Goal: Transaction & Acquisition: Purchase product/service

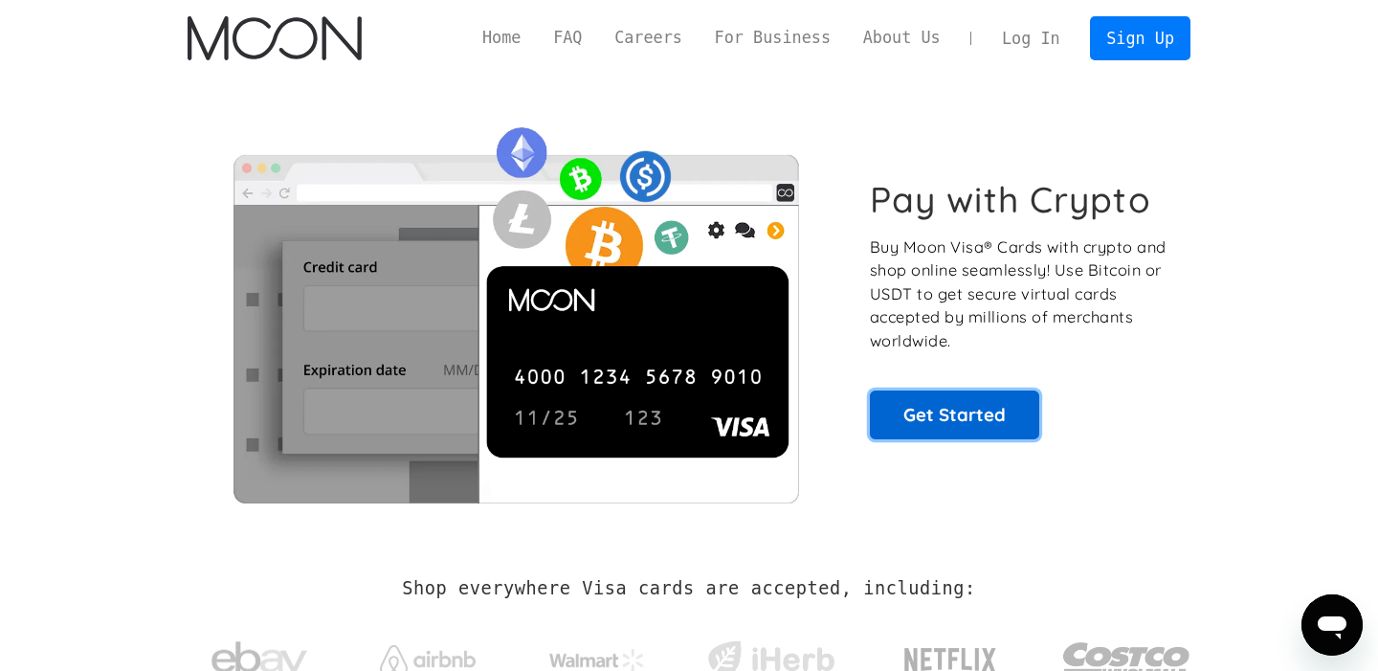
click at [951, 409] on link "Get Started" at bounding box center [954, 414] width 169 height 48
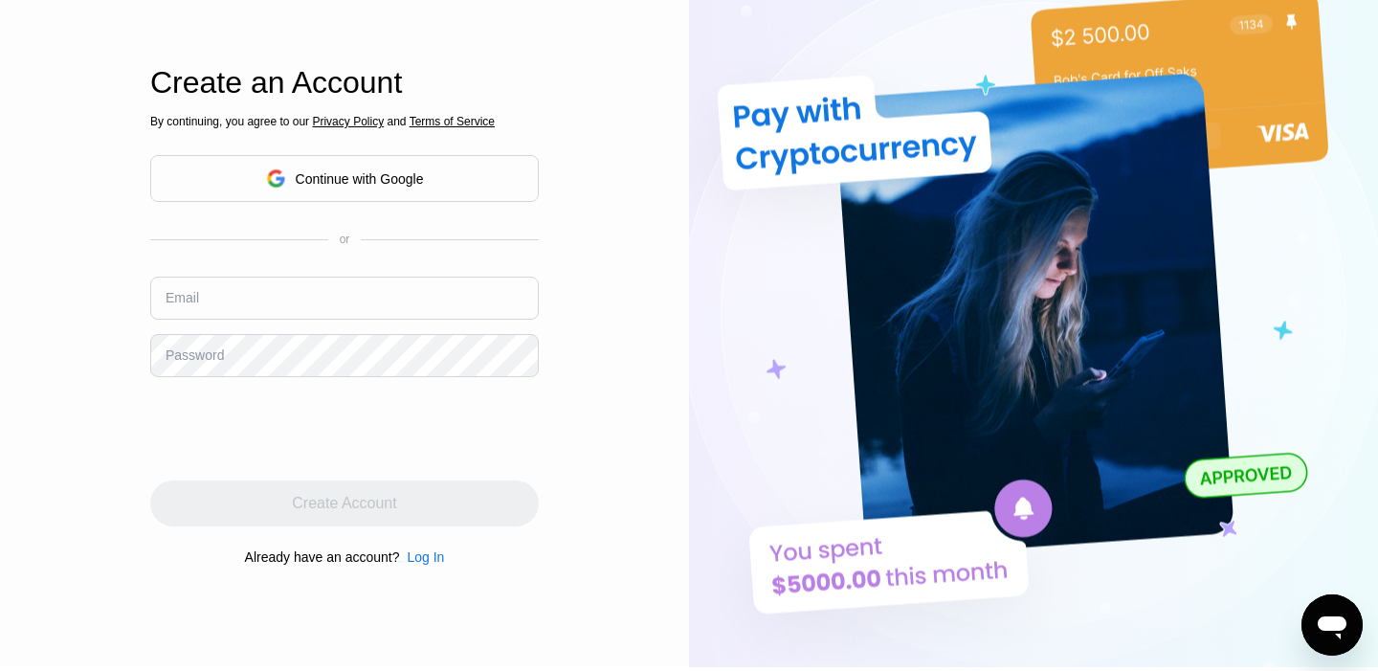
scroll to position [37, 0]
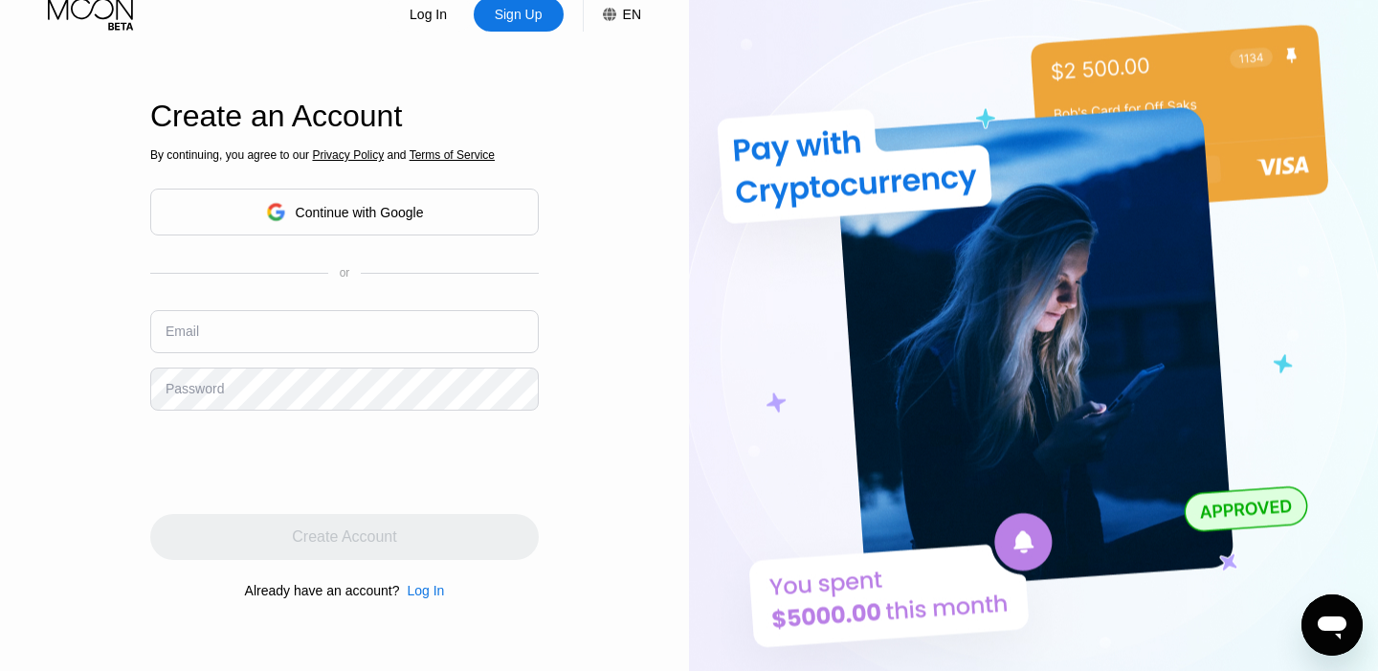
click at [294, 333] on input "text" at bounding box center [344, 331] width 389 height 43
click at [219, 309] on div "By continuing, you agree to our Privacy Policy and Terms of Service Continue wi…" at bounding box center [344, 374] width 389 height 460
drag, startPoint x: 213, startPoint y: 344, endPoint x: 4, endPoint y: 202, distance: 252.9
click at [4, 309] on div "Log In Sign Up EN Language English Save Create an Account By continuing, you ag…" at bounding box center [344, 332] width 689 height 738
paste input "[EMAIL_ADDRESS][DOMAIN_NAME]"
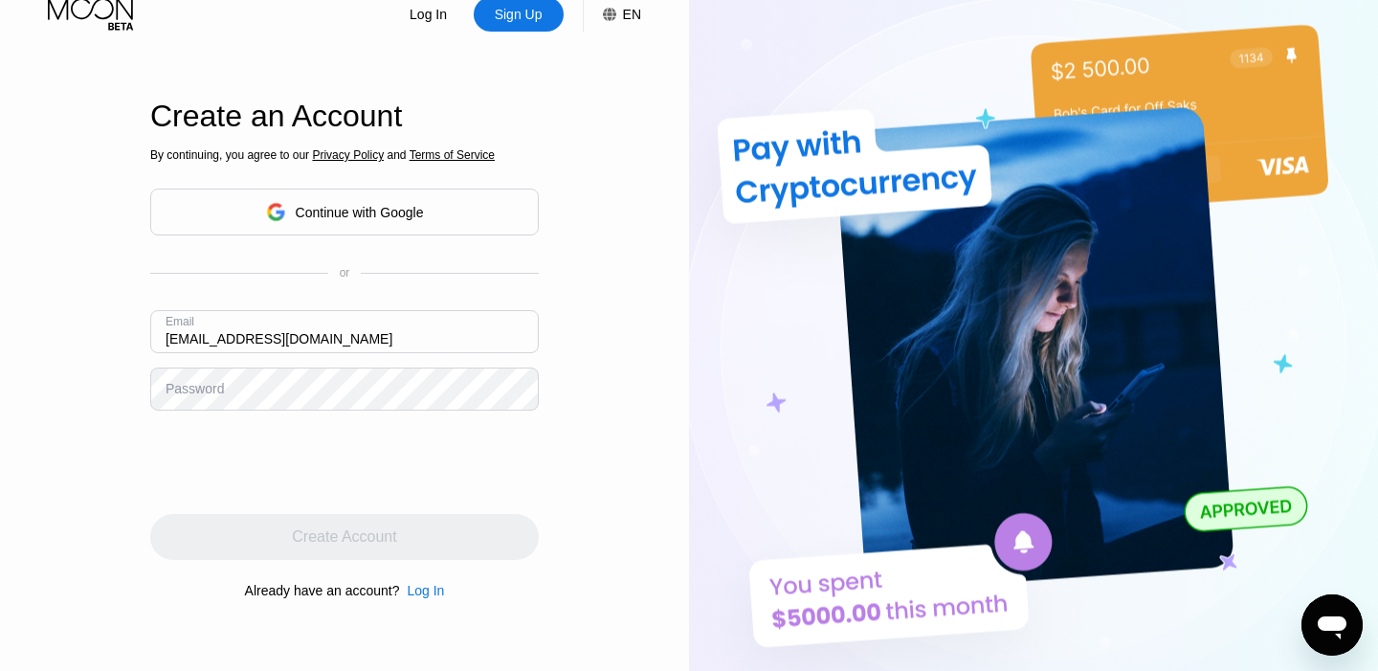
click at [161, 341] on input "[EMAIL_ADDRESS][DOMAIN_NAME]" at bounding box center [344, 331] width 389 height 43
click at [403, 364] on div "Email [EMAIL_ADDRESS][DOMAIN_NAME]" at bounding box center [344, 338] width 389 height 57
drag, startPoint x: 396, startPoint y: 345, endPoint x: 7, endPoint y: 334, distance: 389.7
click at [0, 338] on div "Log In Sign Up EN Language English Save Create an Account By continuing, you ag…" at bounding box center [344, 332] width 689 height 738
paste input "text"
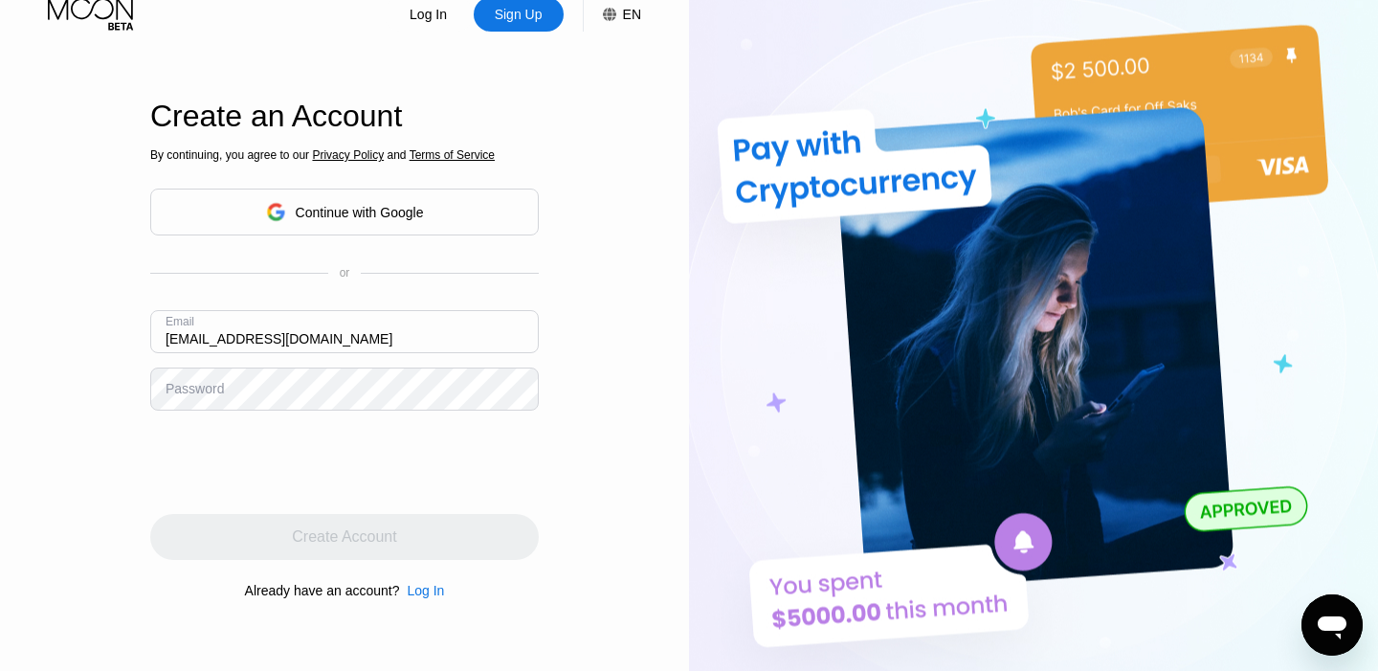
click at [170, 347] on input "[EMAIL_ADDRESS][DOMAIN_NAME]" at bounding box center [344, 331] width 389 height 43
click at [167, 336] on input "[EMAIL_ADDRESS][DOMAIN_NAME]" at bounding box center [344, 331] width 389 height 43
type input "[EMAIL_ADDRESS][DOMAIN_NAME]"
click at [217, 387] on div "Password" at bounding box center [195, 388] width 58 height 15
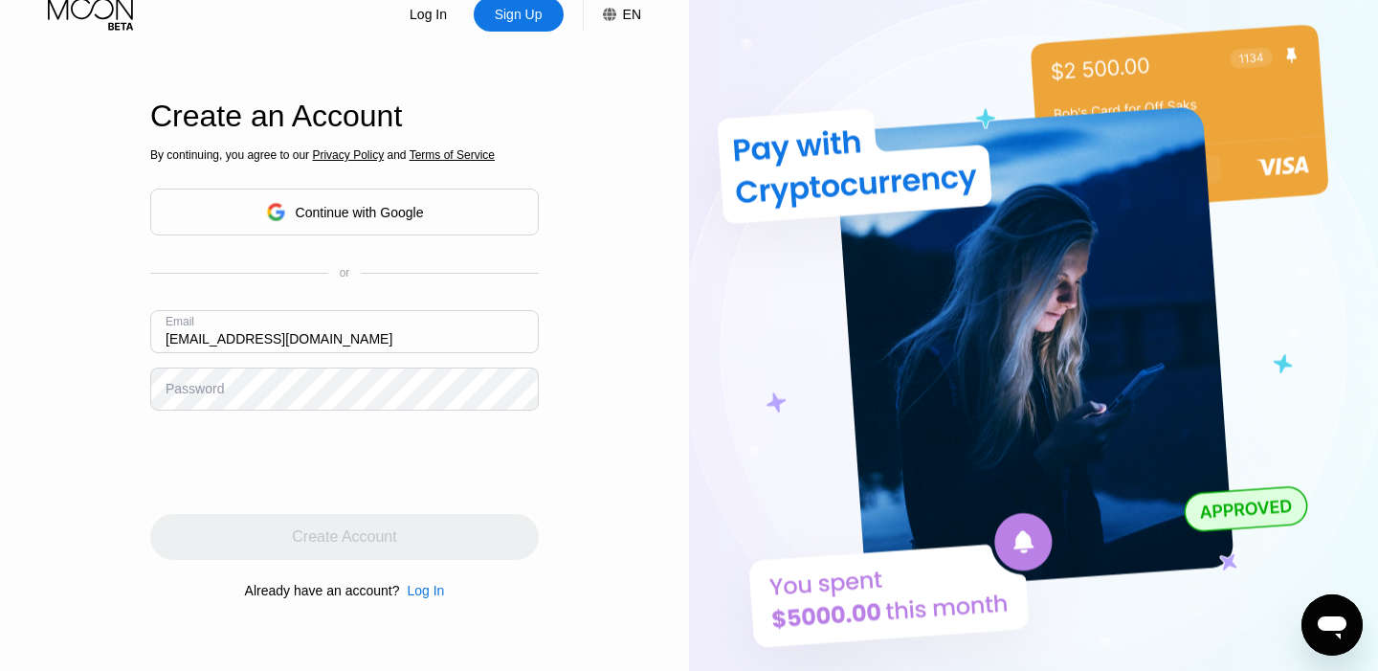
click at [217, 387] on div "Password" at bounding box center [195, 388] width 58 height 15
click at [184, 381] on div "Password" at bounding box center [195, 388] width 58 height 15
click at [25, 411] on div "Log In Sign Up EN Language English Save Create an Account By continuing, you ag…" at bounding box center [344, 332] width 689 height 738
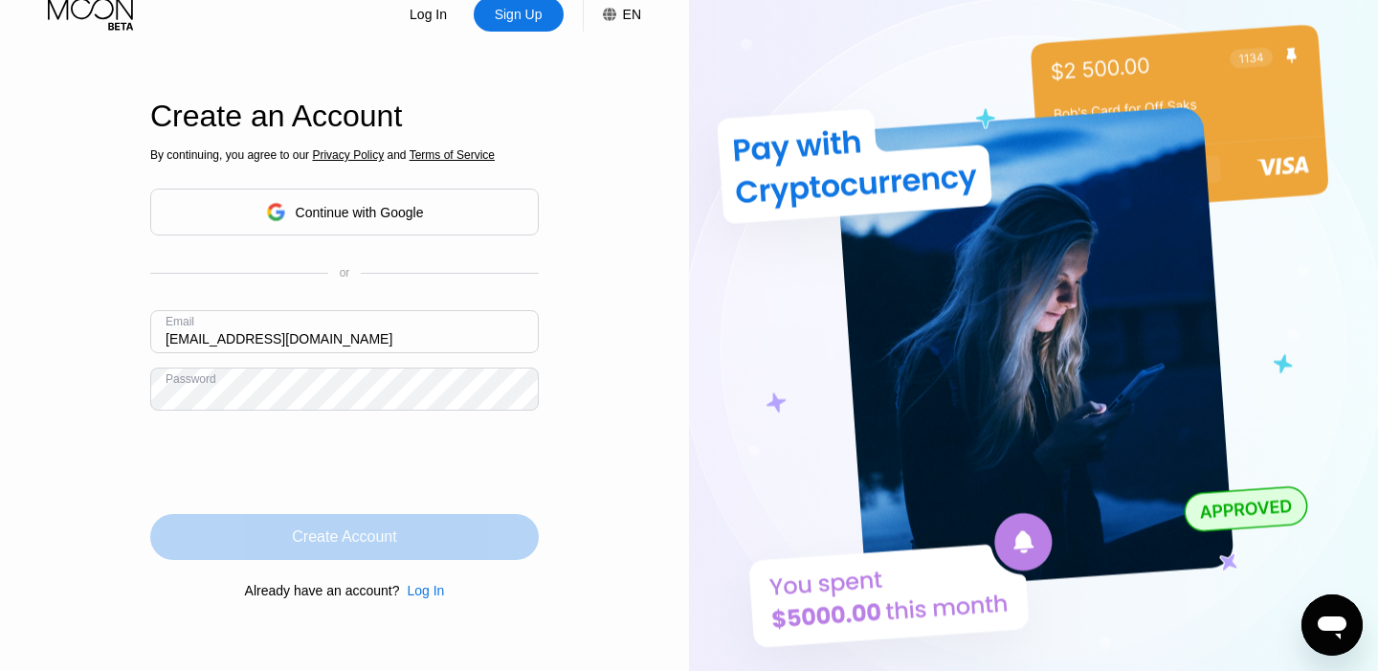
click at [299, 540] on div "Create Account" at bounding box center [344, 536] width 104 height 19
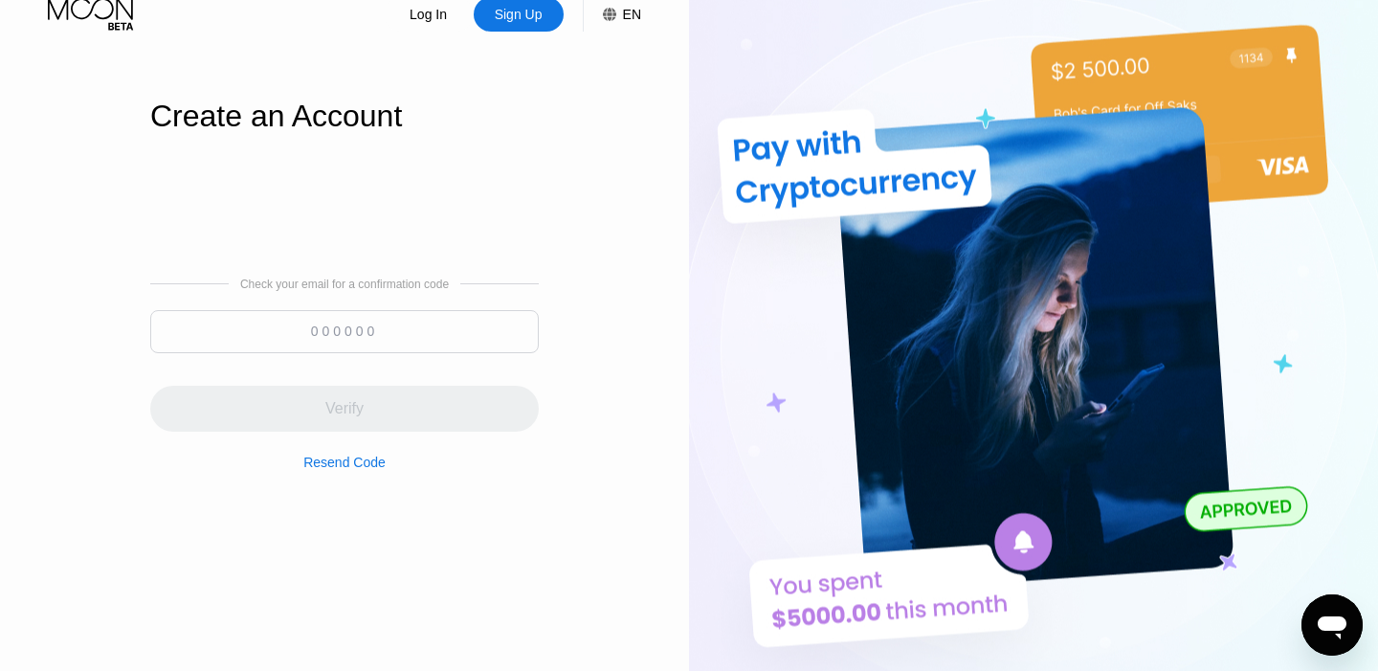
click at [351, 323] on input at bounding box center [344, 331] width 389 height 43
click at [304, 311] on input at bounding box center [344, 331] width 389 height 43
paste input "311789"
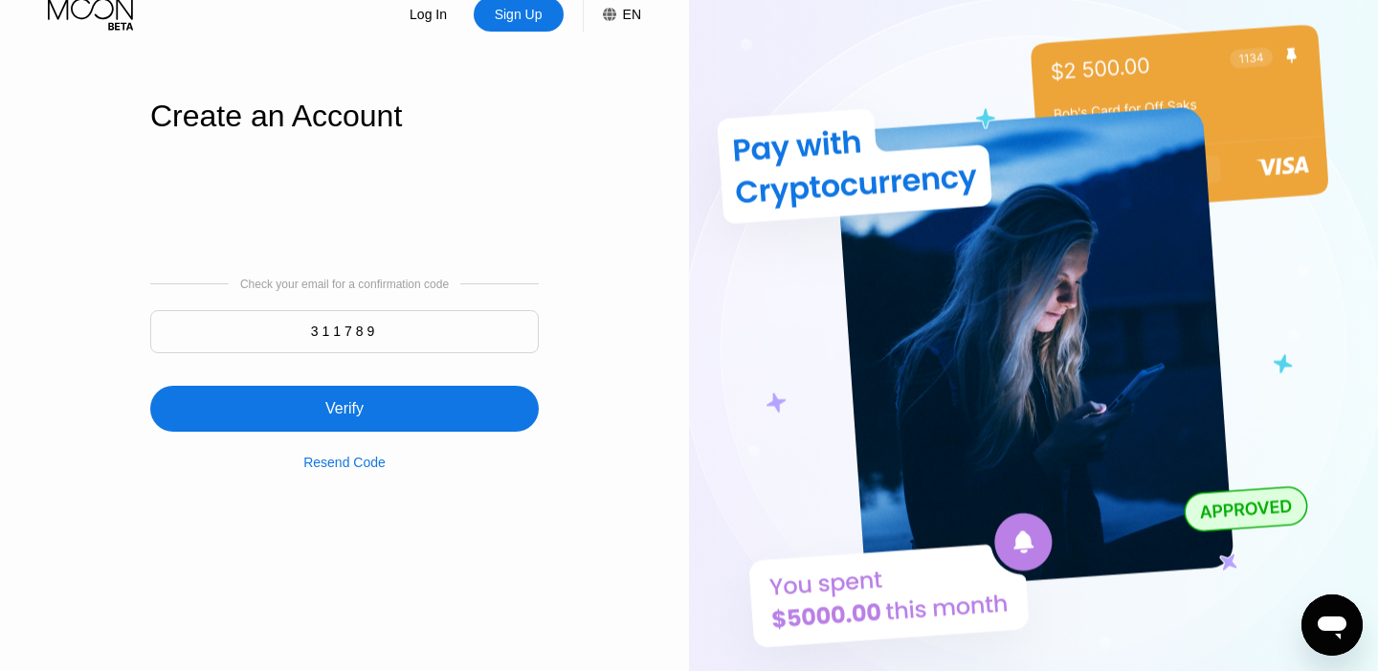
type input "311789"
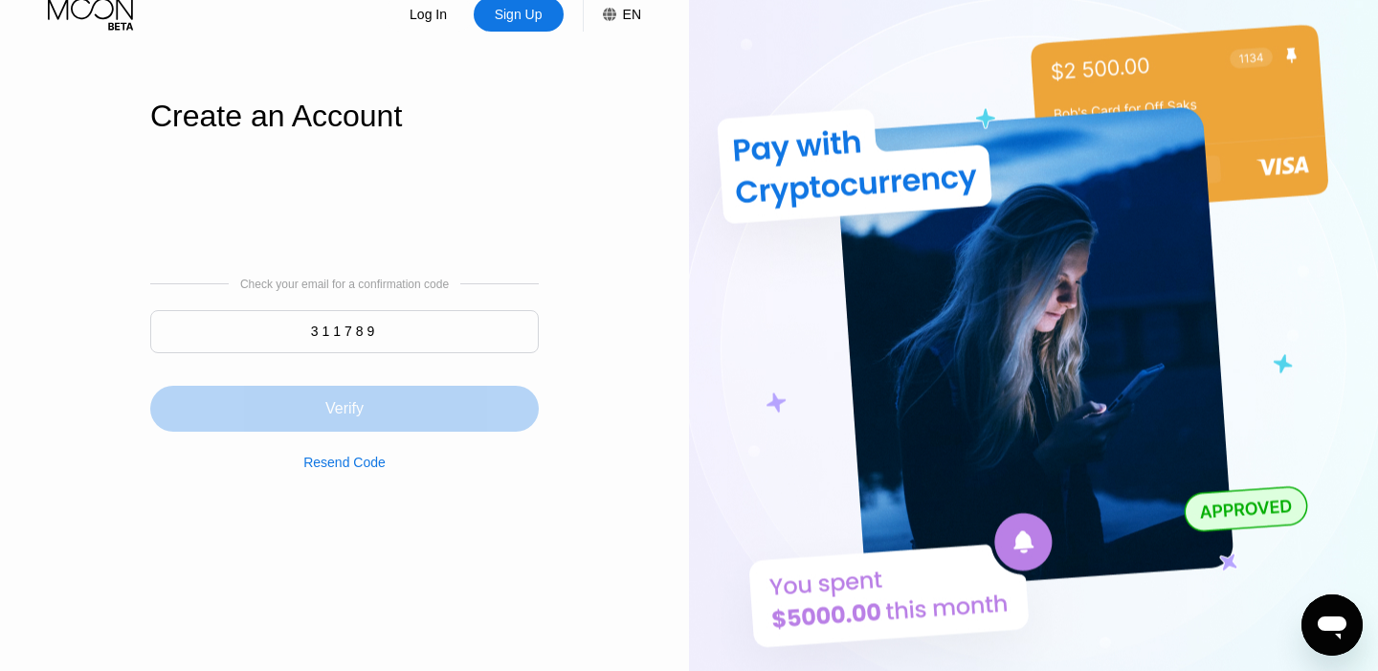
click at [360, 405] on div "Verify" at bounding box center [344, 408] width 38 height 19
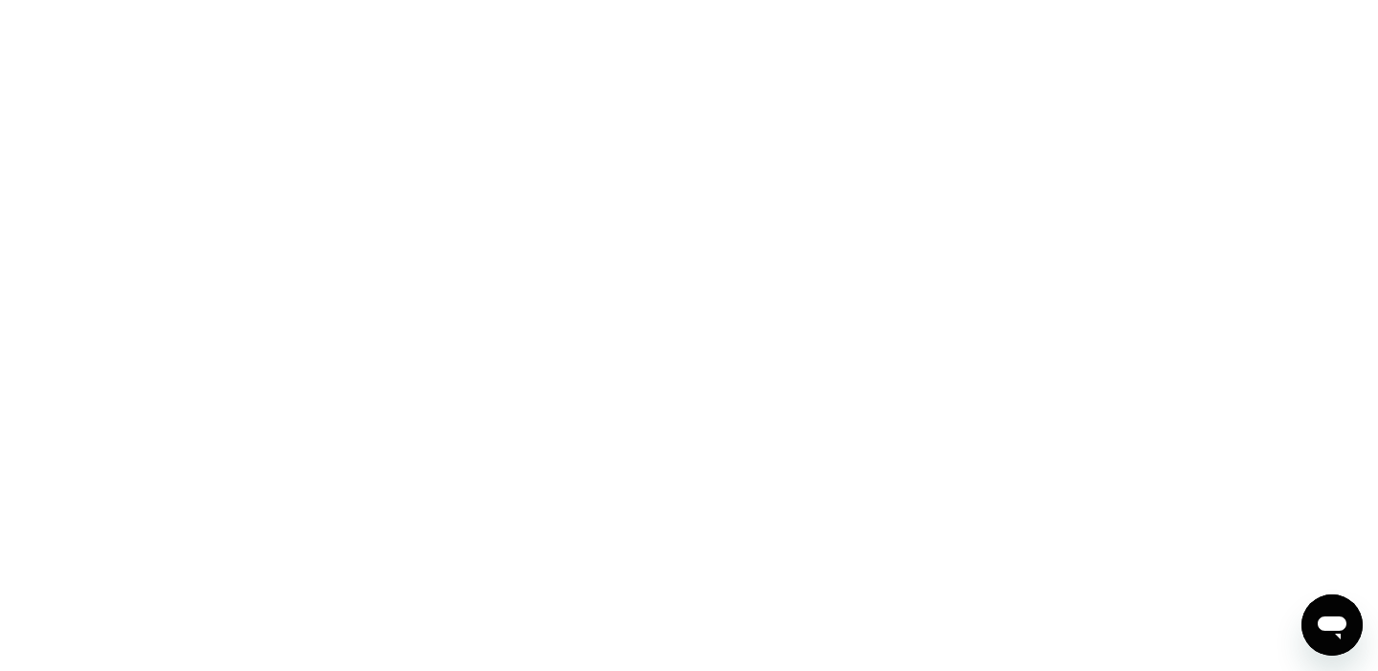
scroll to position [0, 0]
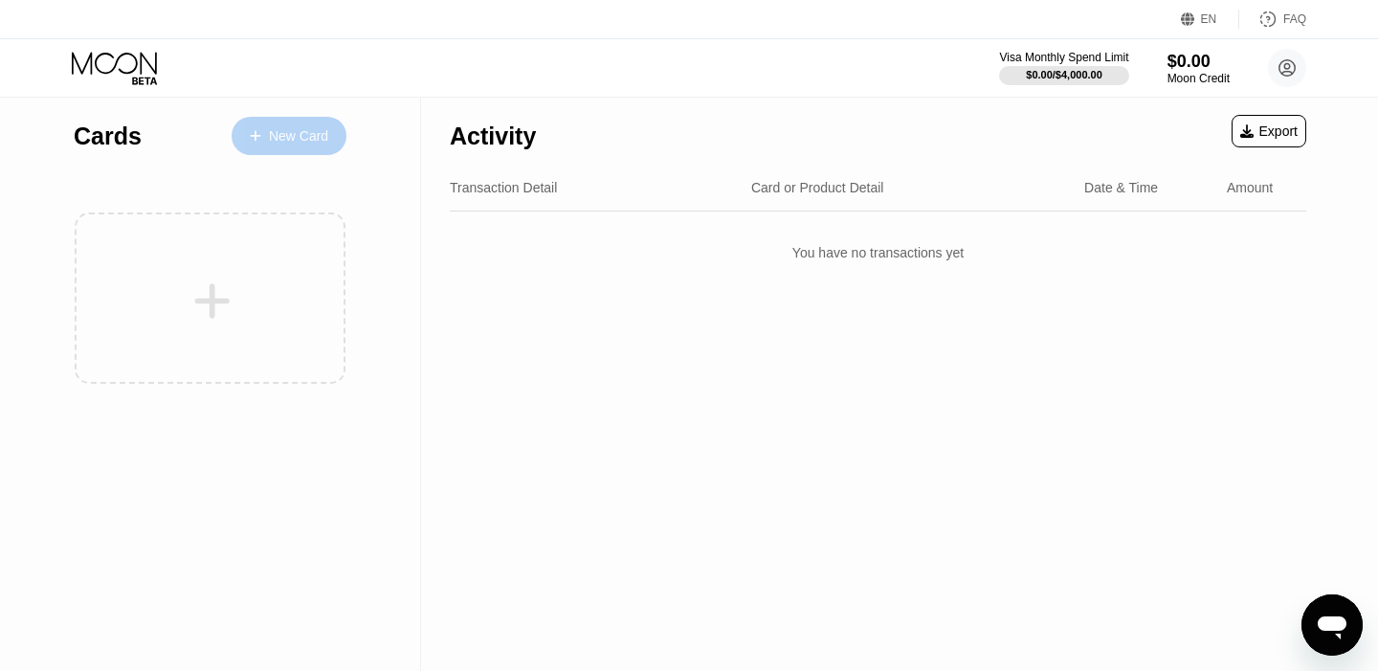
click at [283, 141] on div "New Card" at bounding box center [298, 136] width 59 height 16
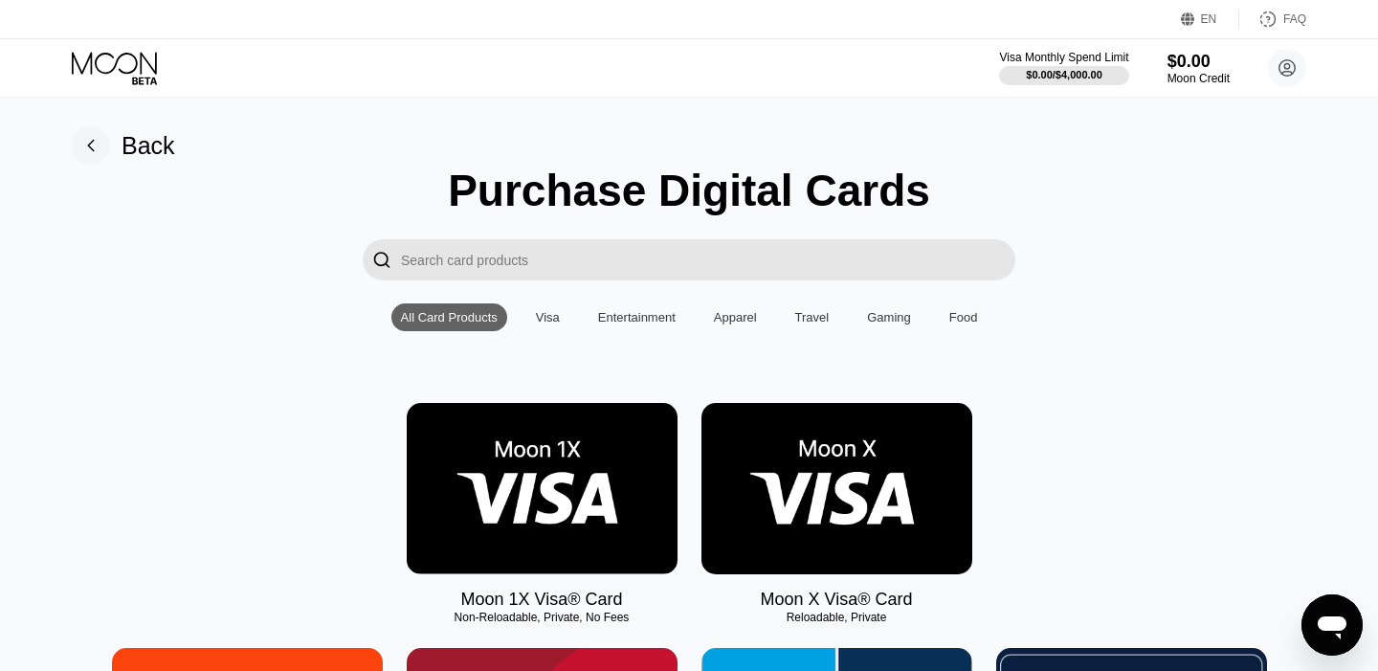
click at [823, 487] on img at bounding box center [836, 488] width 271 height 171
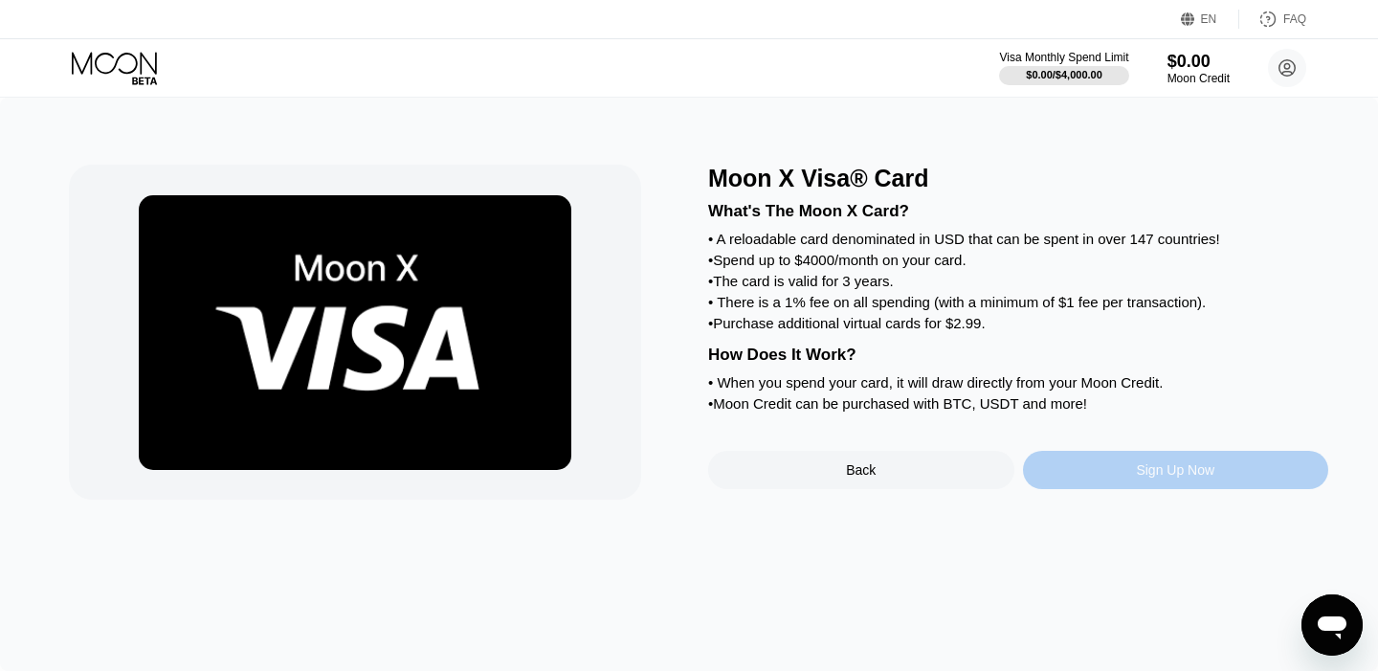
click at [1114, 470] on div "Sign Up Now" at bounding box center [1176, 470] width 306 height 38
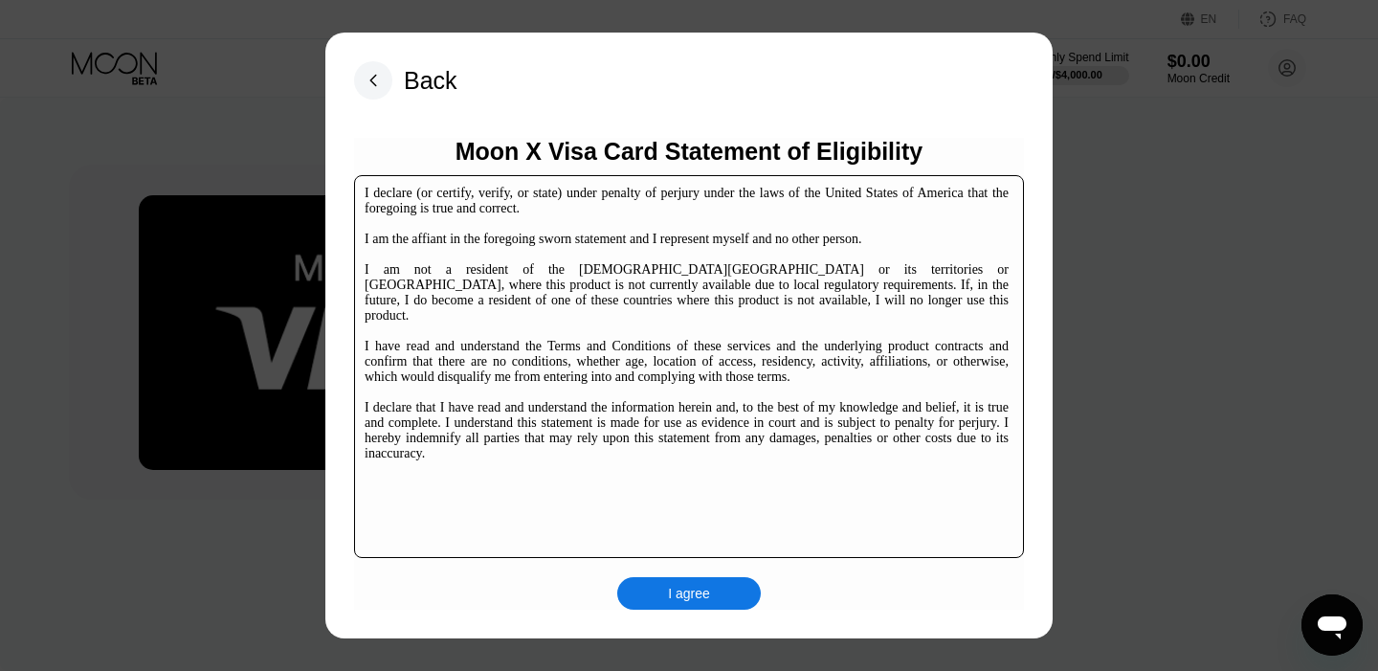
click at [686, 596] on div "I agree" at bounding box center [689, 593] width 42 height 17
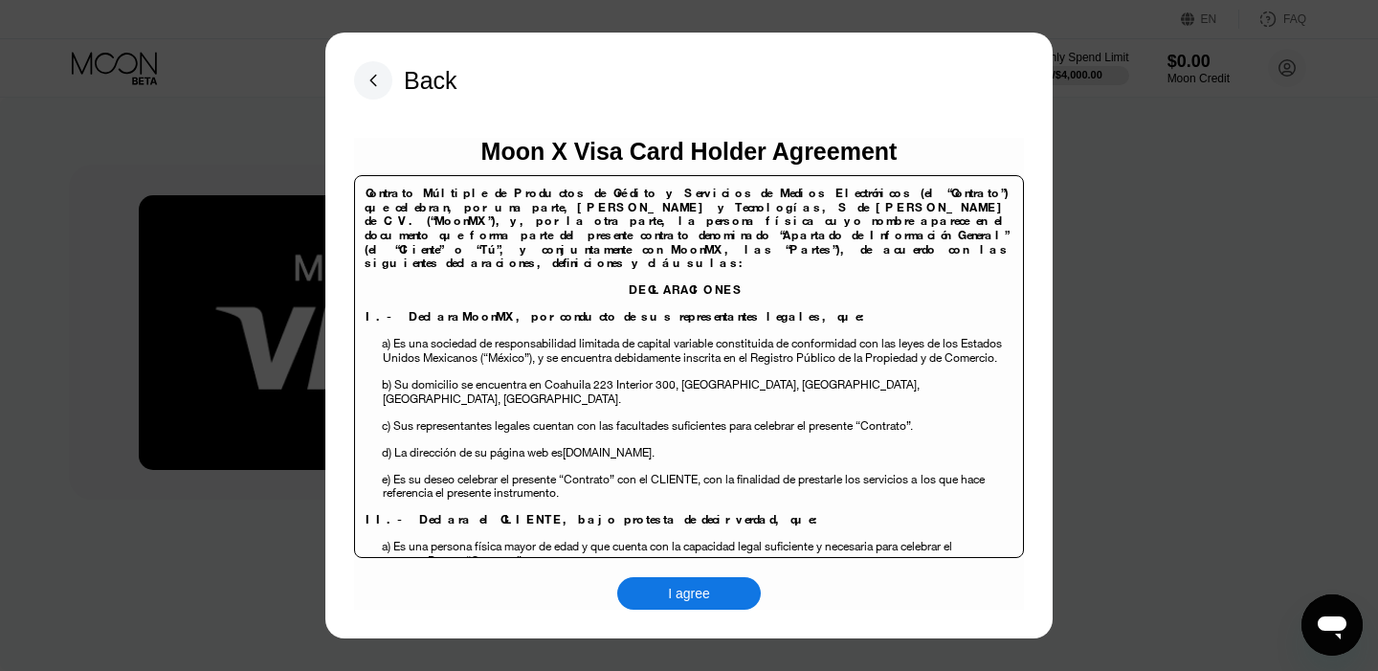
click at [1108, 292] on div at bounding box center [689, 335] width 1378 height 671
click at [704, 601] on div "I agree" at bounding box center [689, 593] width 42 height 17
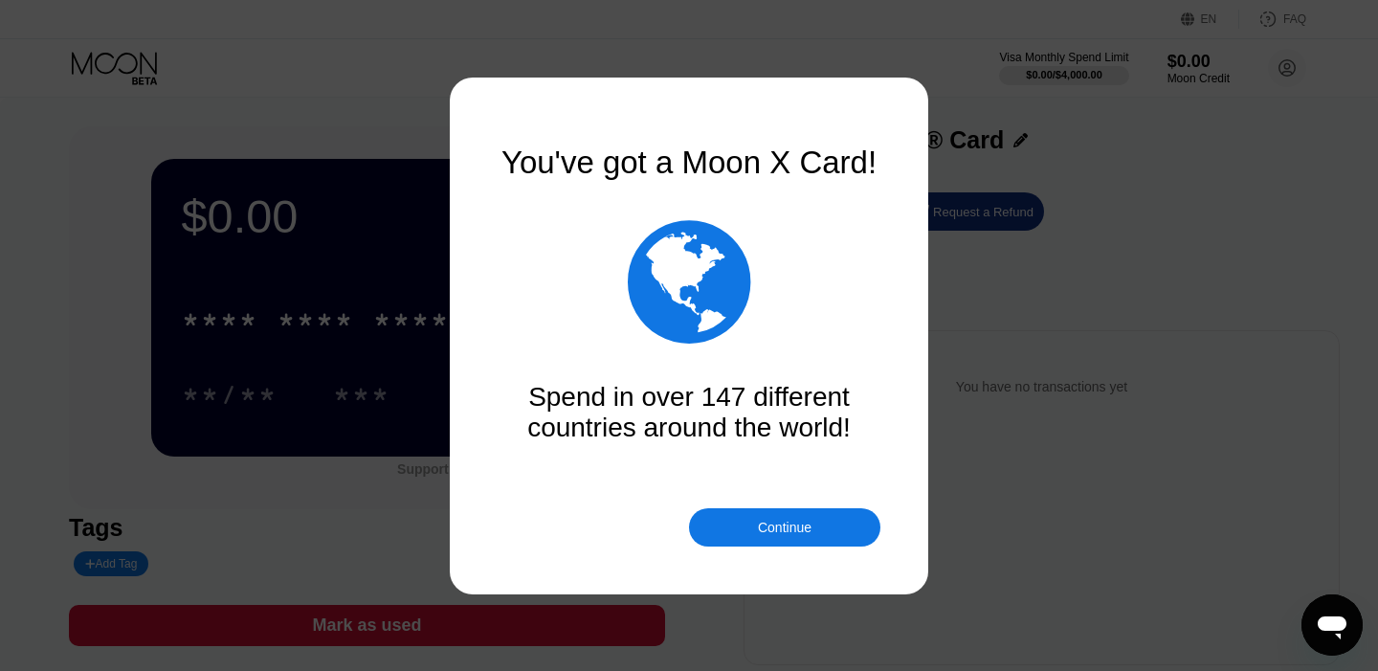
click at [754, 519] on div "Continue" at bounding box center [784, 527] width 191 height 38
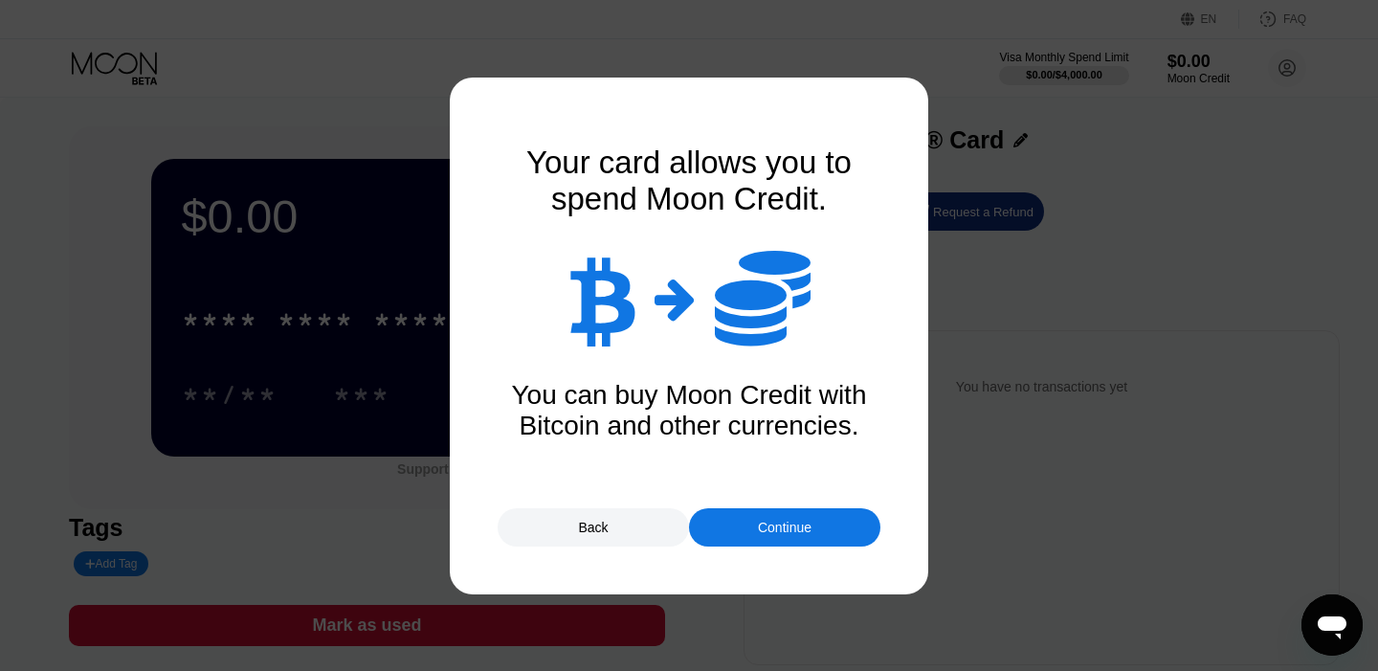
click at [772, 523] on div "Continue" at bounding box center [785, 527] width 54 height 15
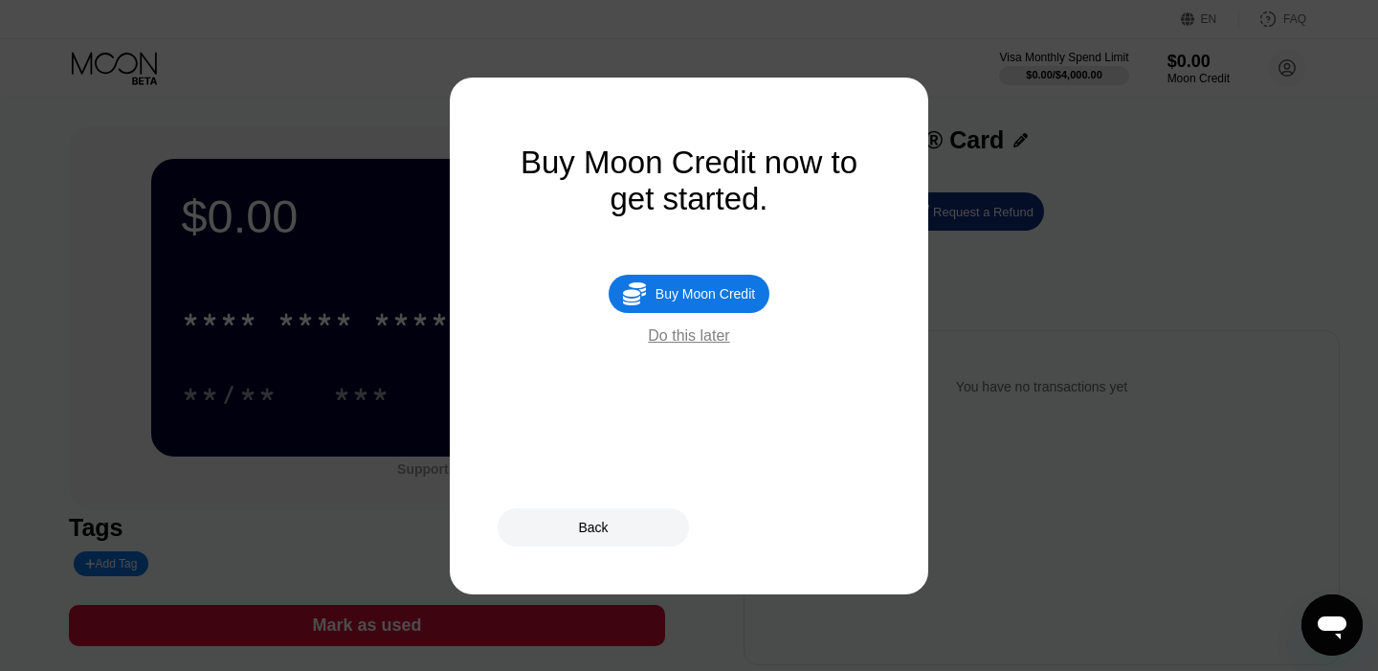
click at [687, 293] on div "Buy Moon Credit" at bounding box center [706, 293] width 100 height 15
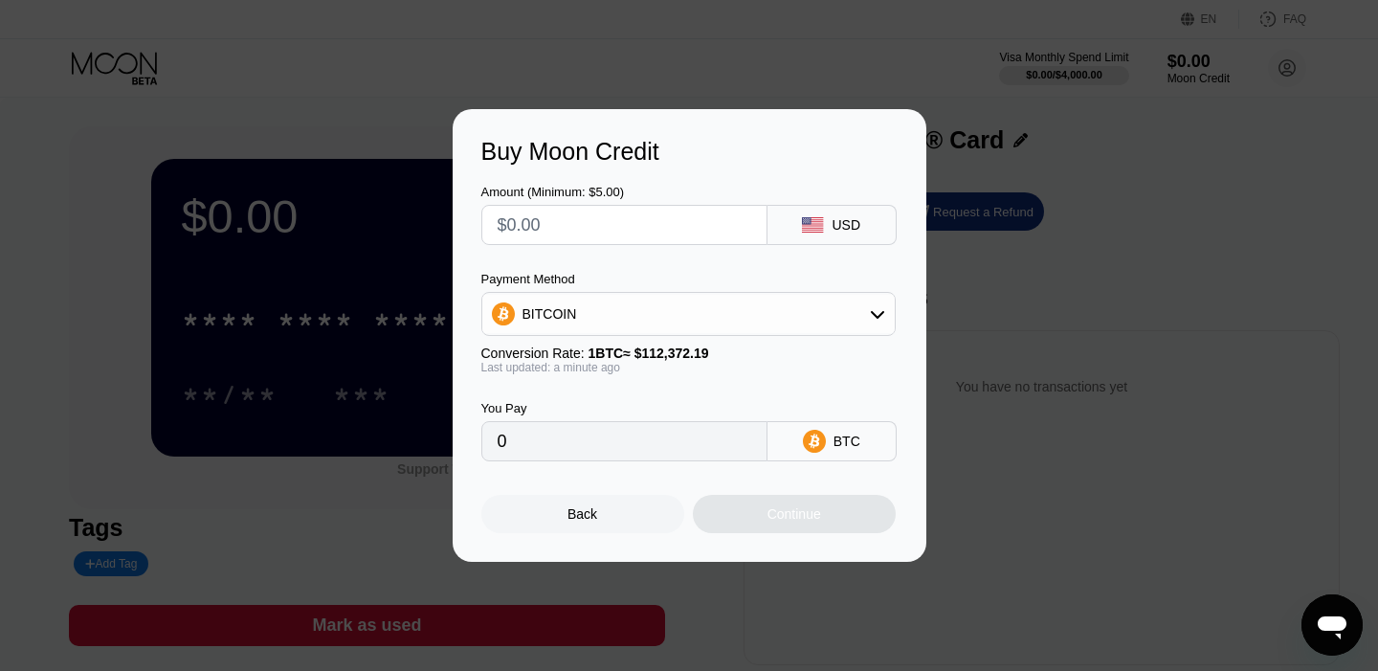
click at [619, 293] on div "BITCOIN" at bounding box center [688, 314] width 414 height 44
click at [619, 313] on div "BITCOIN" at bounding box center [688, 314] width 412 height 38
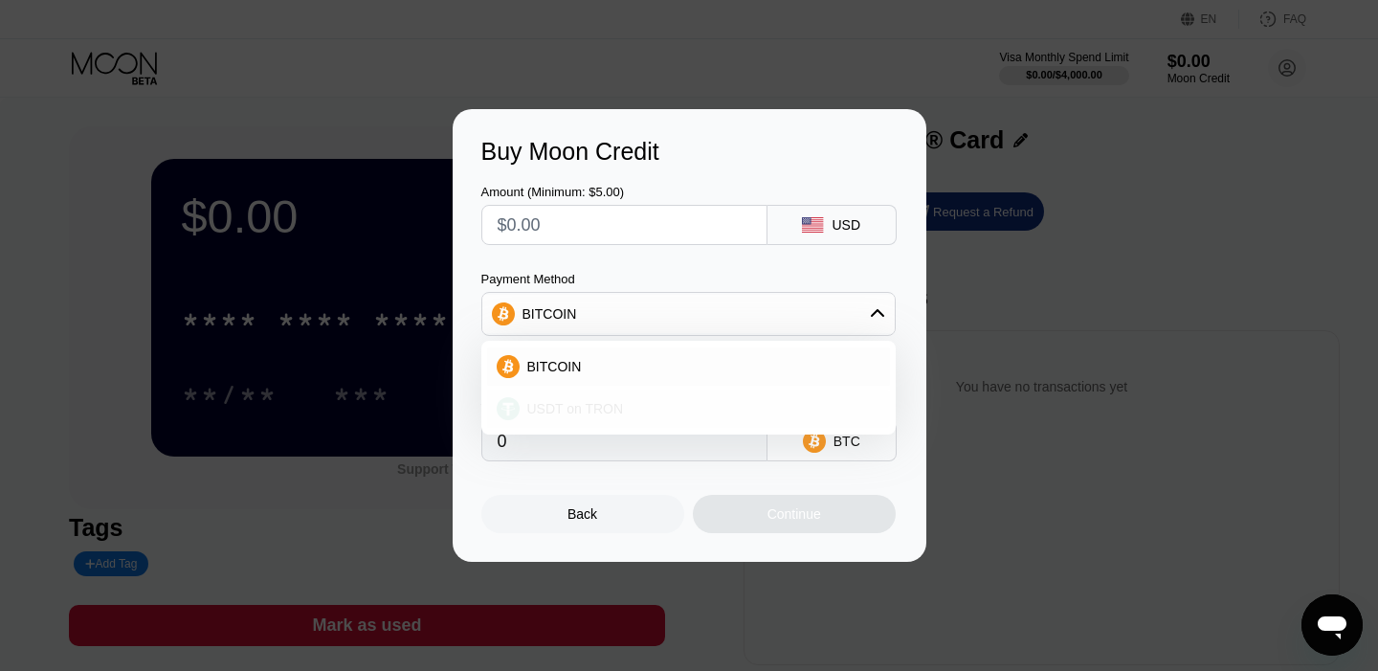
click at [595, 414] on span "USDT on TRON" at bounding box center [575, 408] width 97 height 15
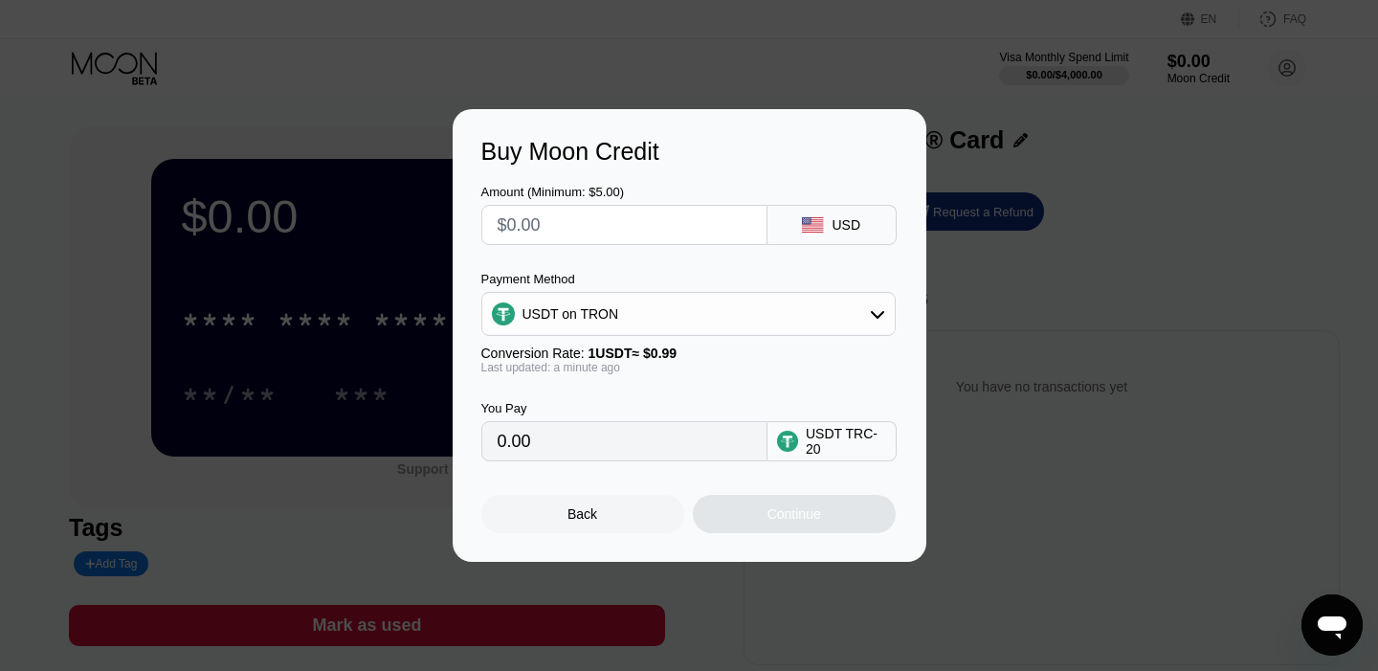
click at [601, 318] on div "USDT on TRON" at bounding box center [571, 313] width 97 height 15
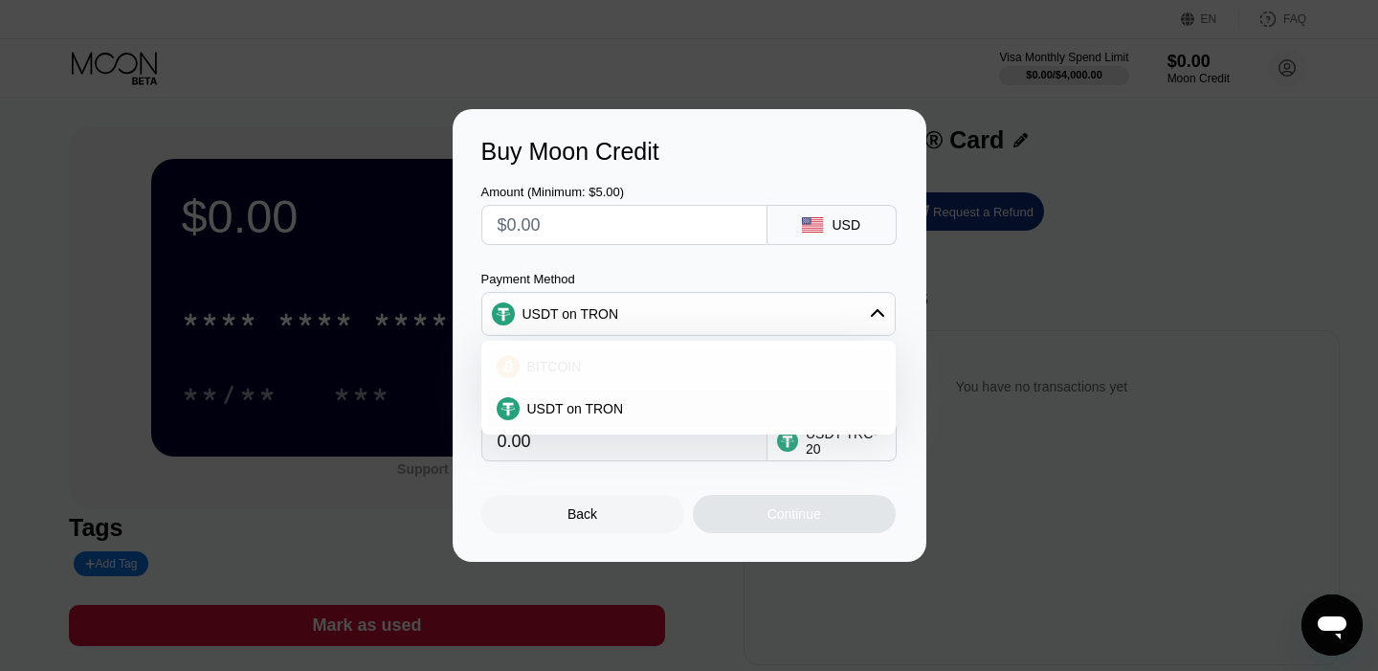
click at [587, 360] on div "BITCOIN" at bounding box center [700, 366] width 361 height 15
type input "0"
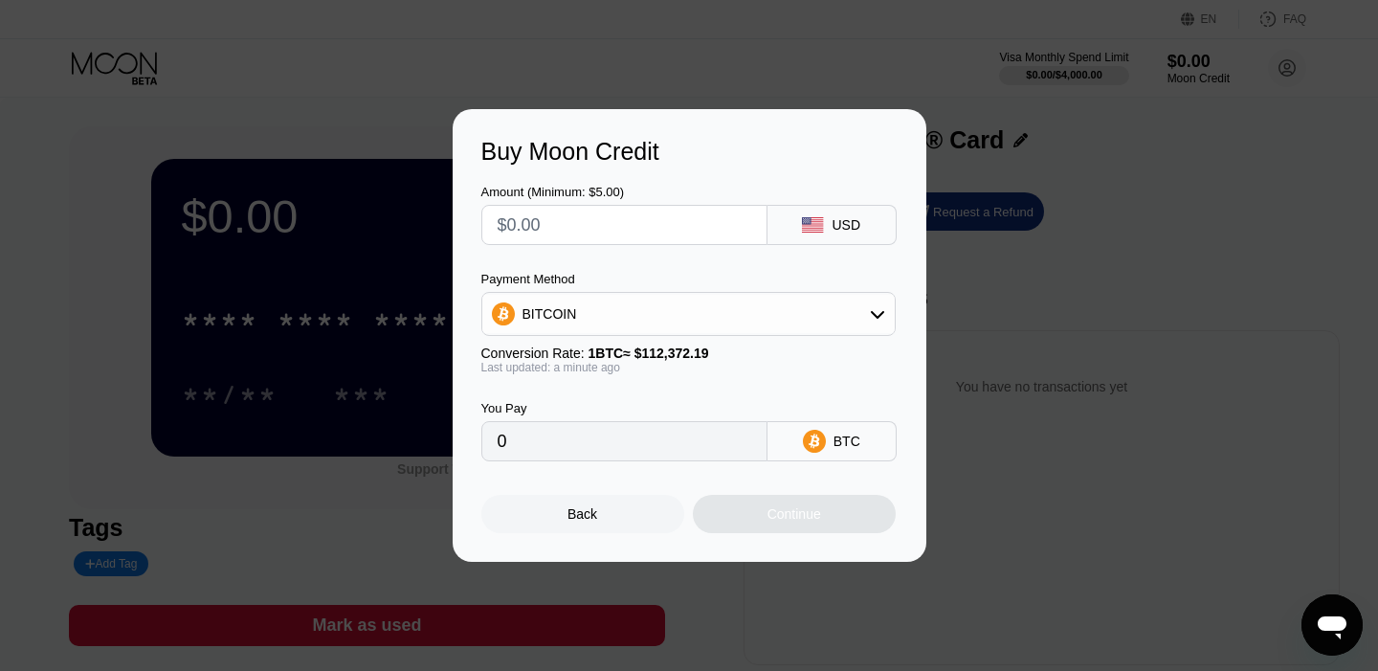
click at [570, 224] on input "text" at bounding box center [625, 225] width 254 height 38
type input "$3"
type input "0.00002670"
type input "$30"
type input "0.00026697"
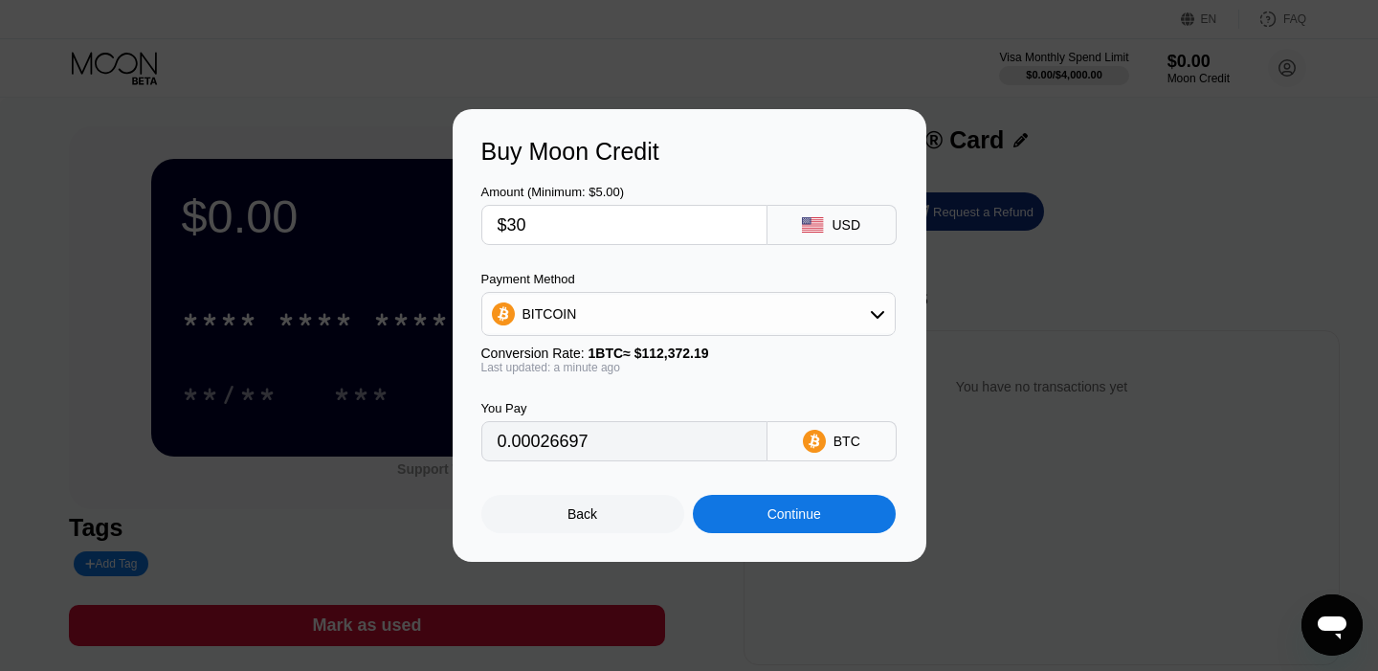
type input "$300"
type input "0.00266970"
type input "$30"
type input "0.00026697"
type input "$3"
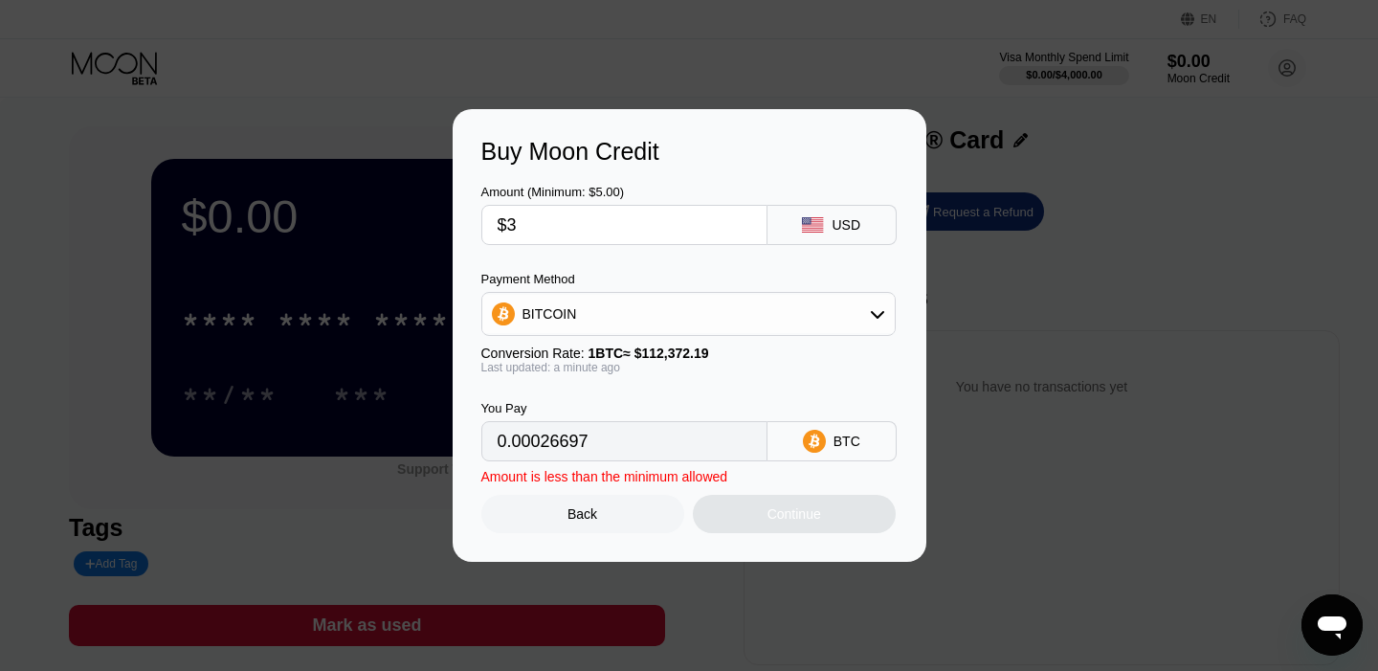
type input "0.00002670"
type input "0"
type input "$2"
type input "0.00001780"
type input "$20"
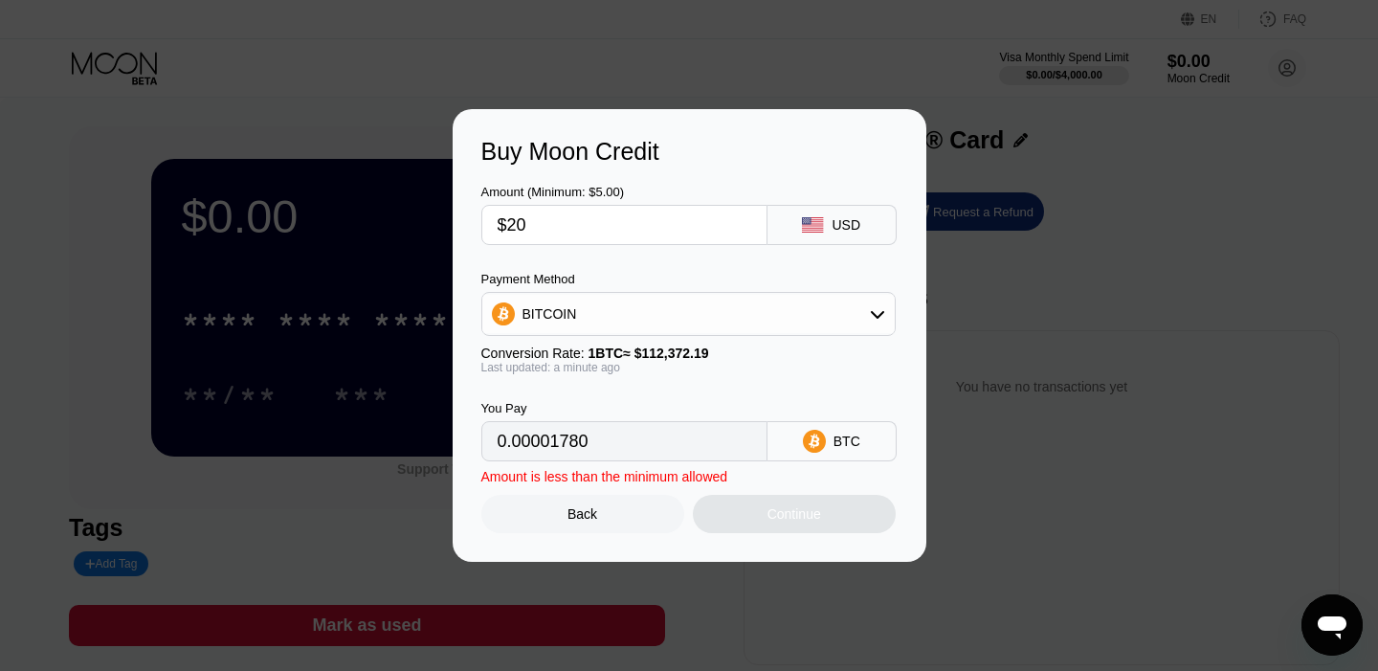
type input "0.00017798"
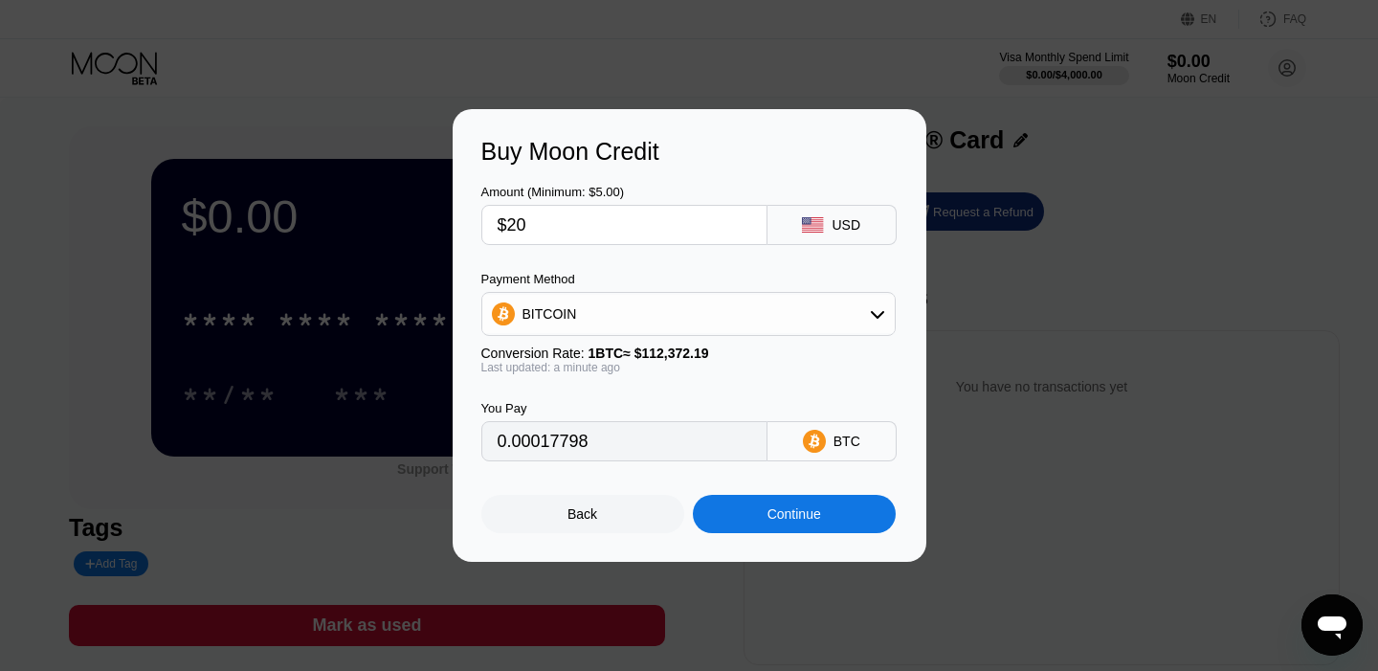
type input "$2"
type input "0.00001780"
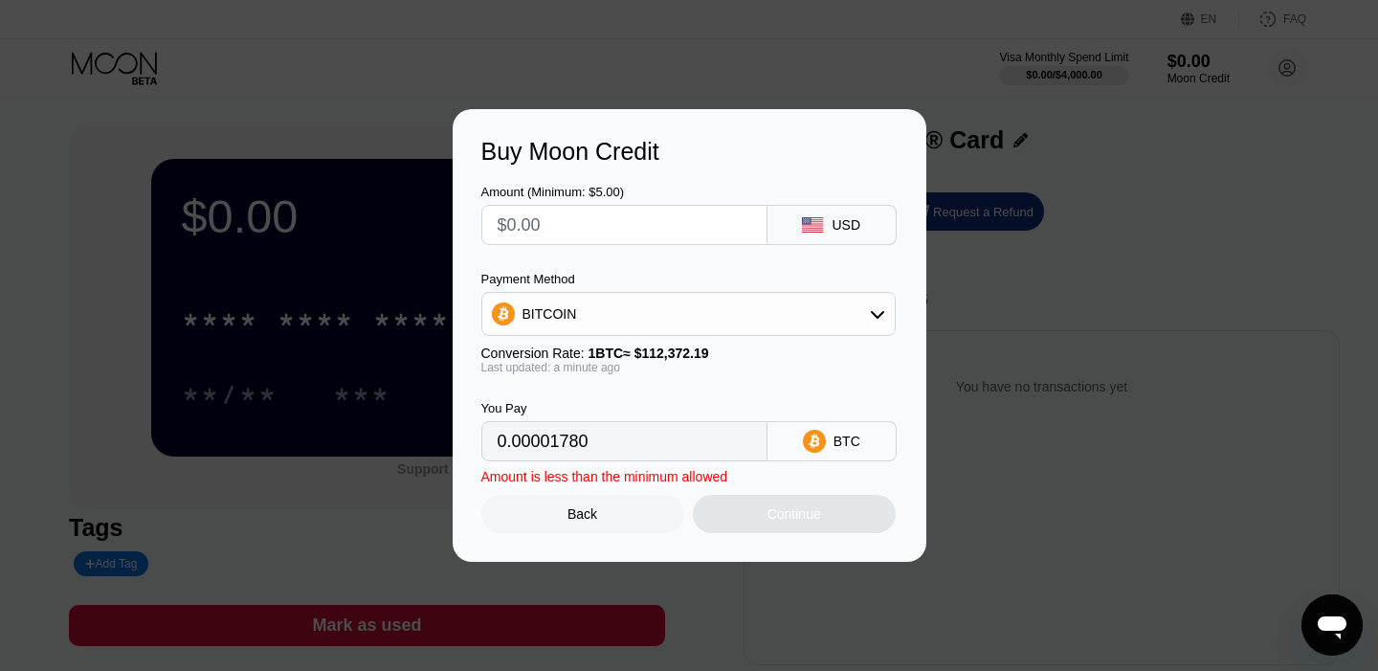
type input "0"
type input "$1"
type input "0.00000890"
type input "$10"
type input "0.00008899"
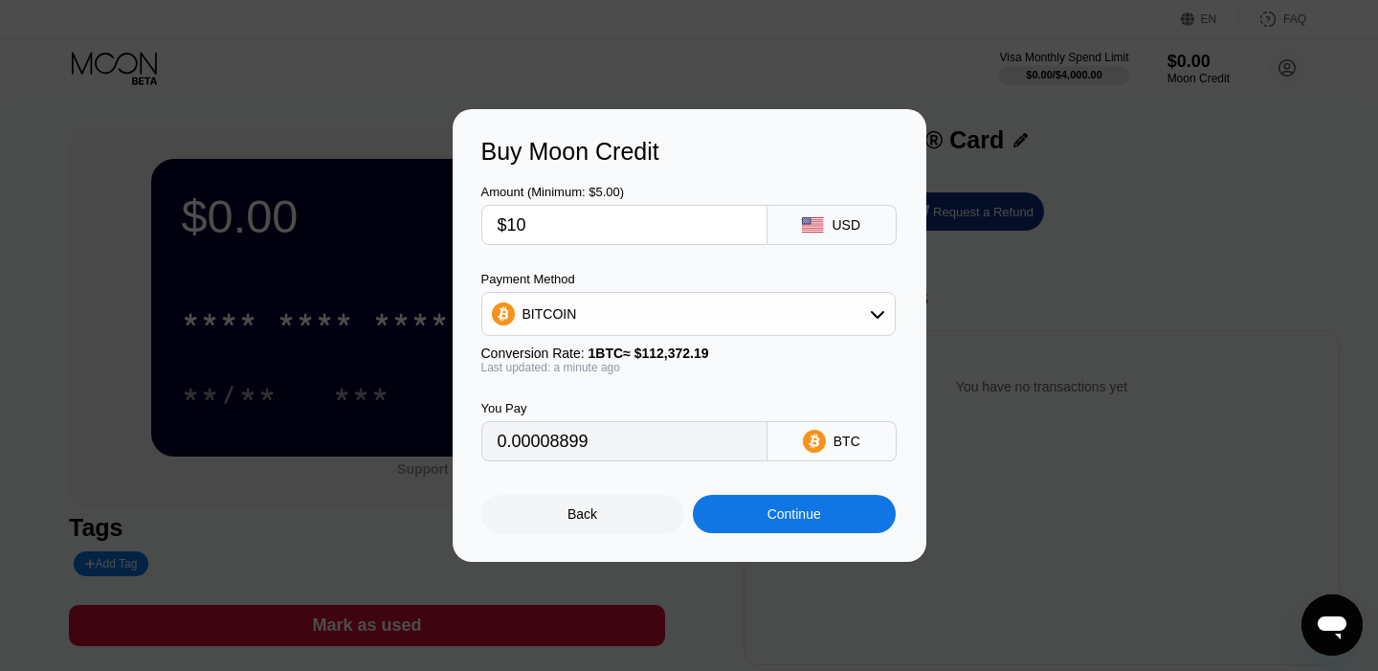
type input "$100"
type input "0.00088990"
type input "$1000"
type input "0.00889900"
type input "$1000"
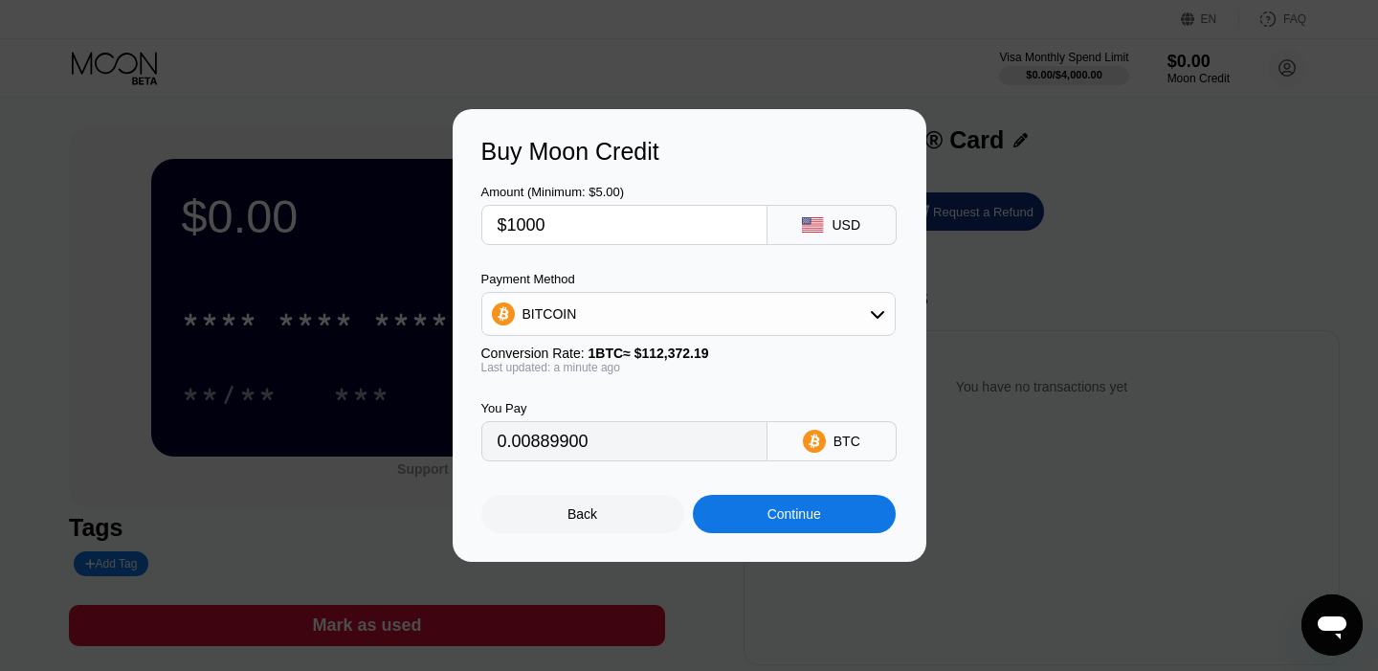
click at [788, 503] on div "Continue" at bounding box center [794, 514] width 203 height 38
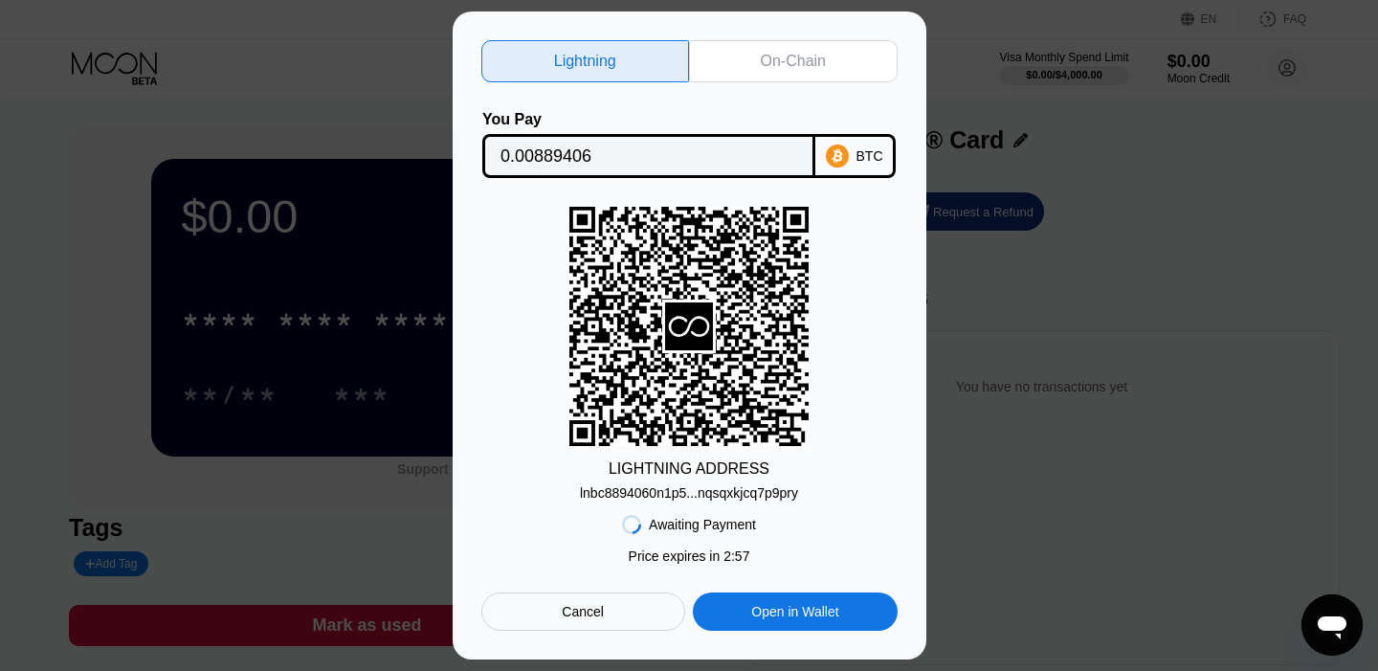
click at [1134, 292] on div "Lightning On-Chain You Pay 0.00889406 BTC LIGHTNING ADDRESS lnbc8894060n1p5...n…" at bounding box center [689, 335] width 1378 height 648
click at [559, 625] on div "Cancel" at bounding box center [583, 611] width 204 height 38
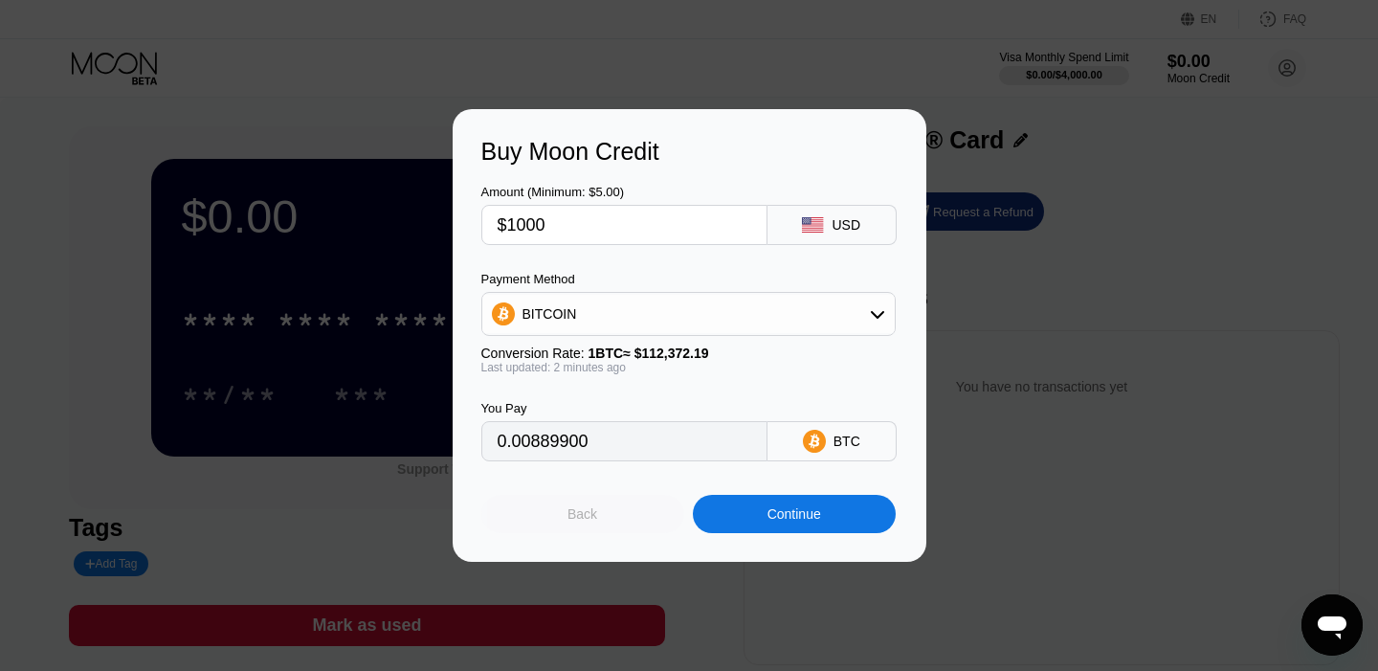
click at [594, 518] on div "Back" at bounding box center [582, 513] width 30 height 15
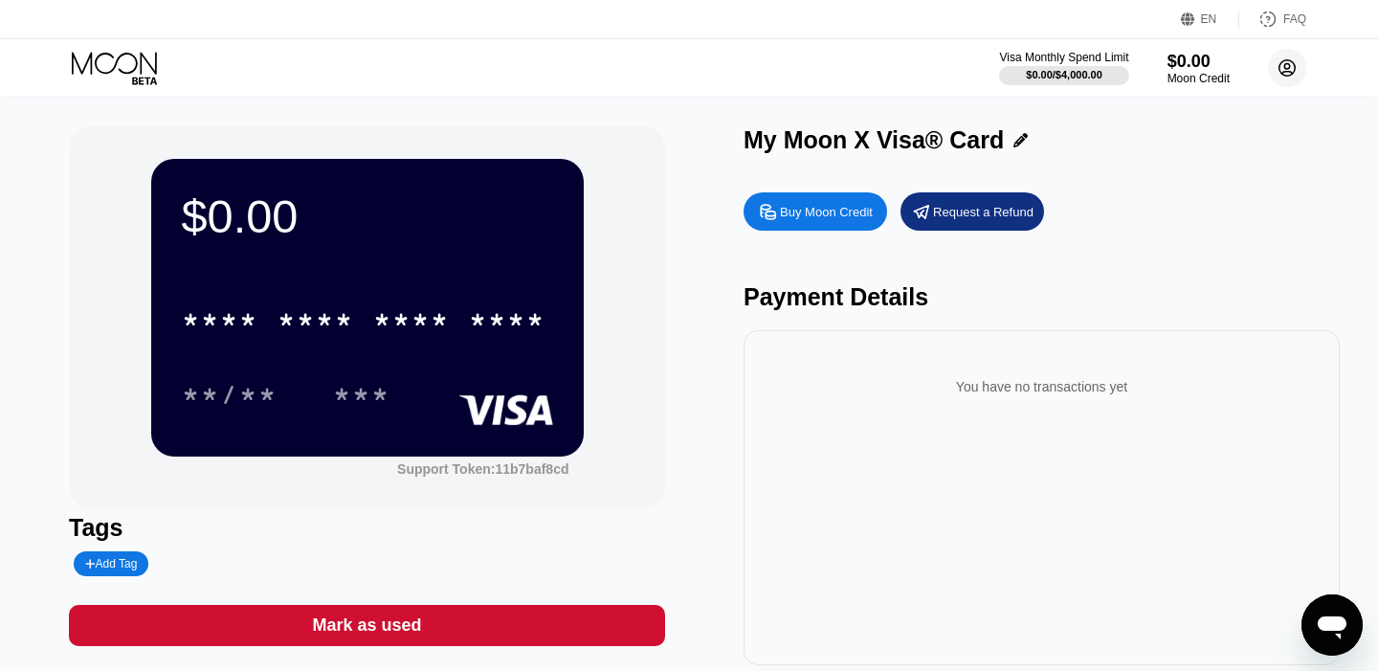
click at [1298, 73] on circle at bounding box center [1287, 68] width 38 height 38
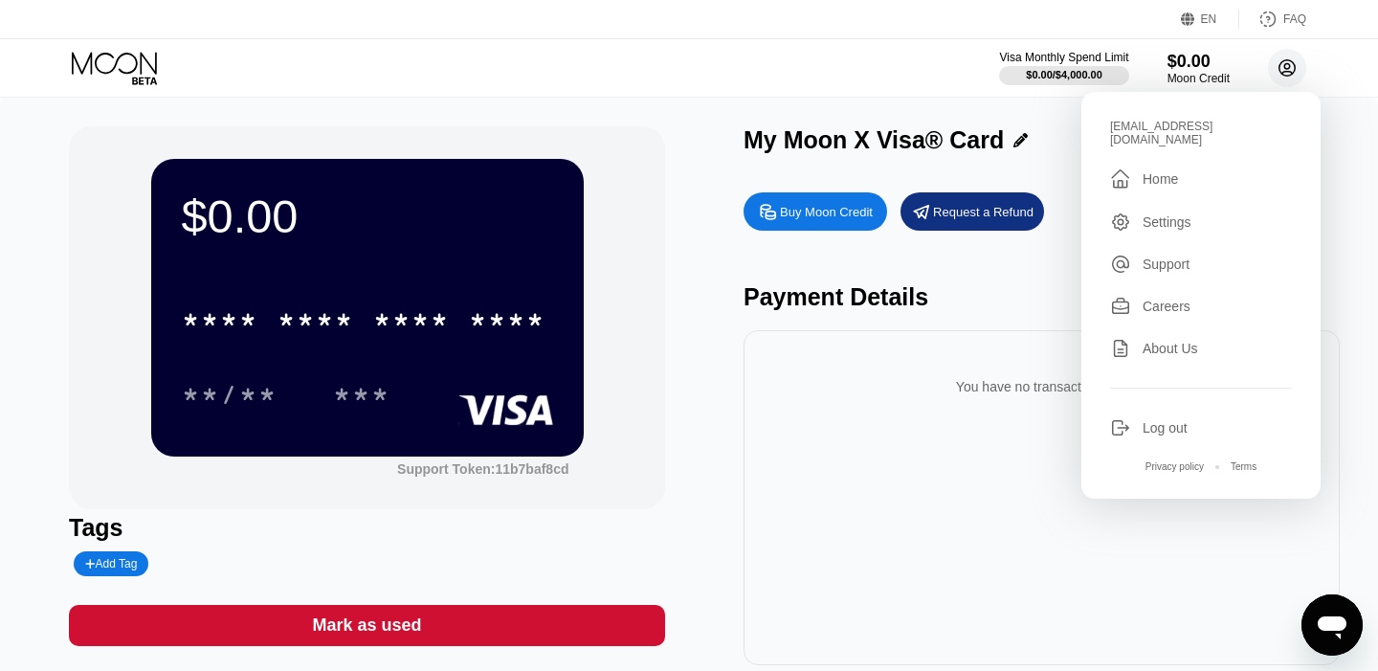
click at [1298, 73] on circle at bounding box center [1287, 68] width 38 height 38
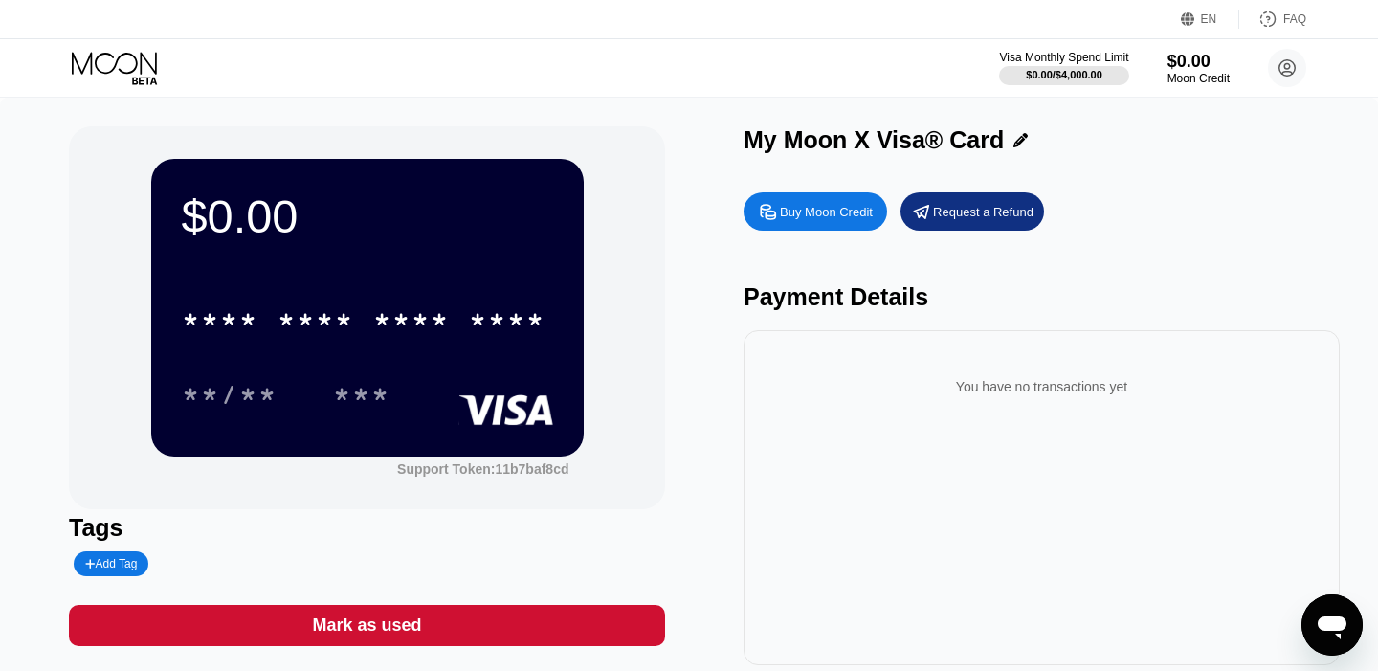
click at [502, 273] on div "$0.00 * * * * * * * * * * * * **** **/** ***" at bounding box center [367, 307] width 433 height 297
click at [940, 210] on div "Request a Refund" at bounding box center [983, 212] width 100 height 16
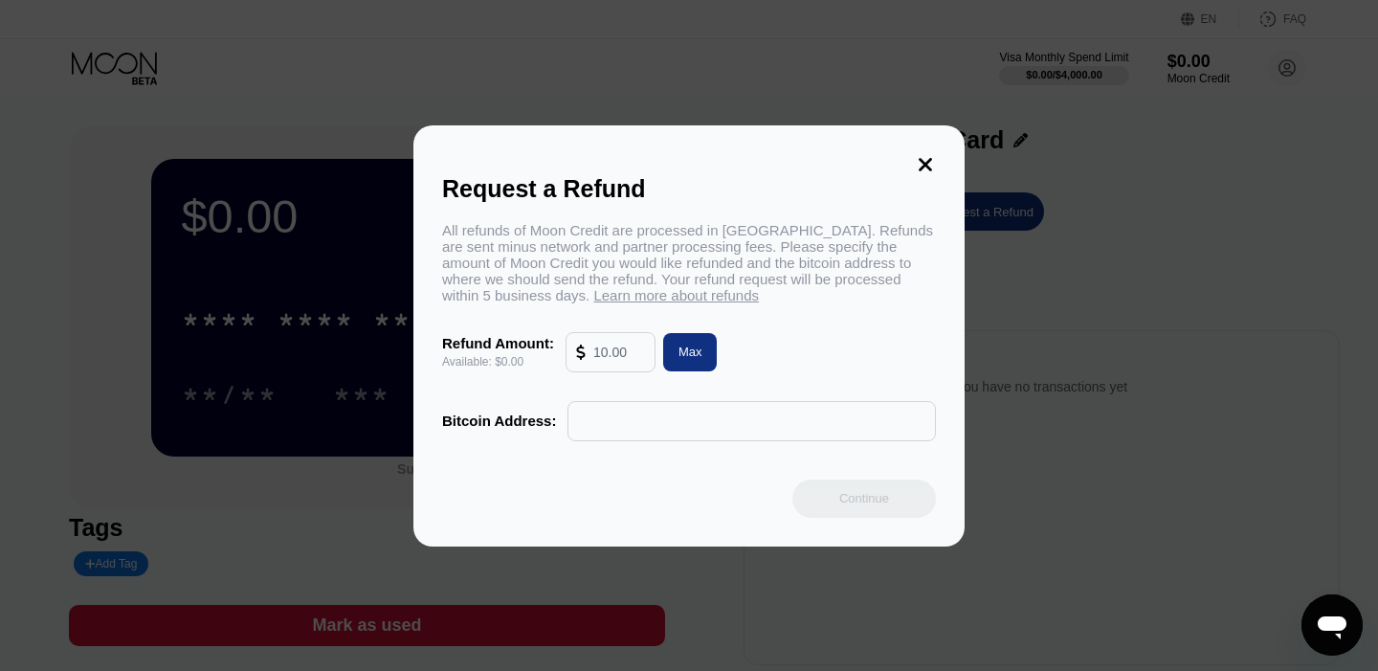
click at [928, 164] on icon at bounding box center [925, 164] width 21 height 21
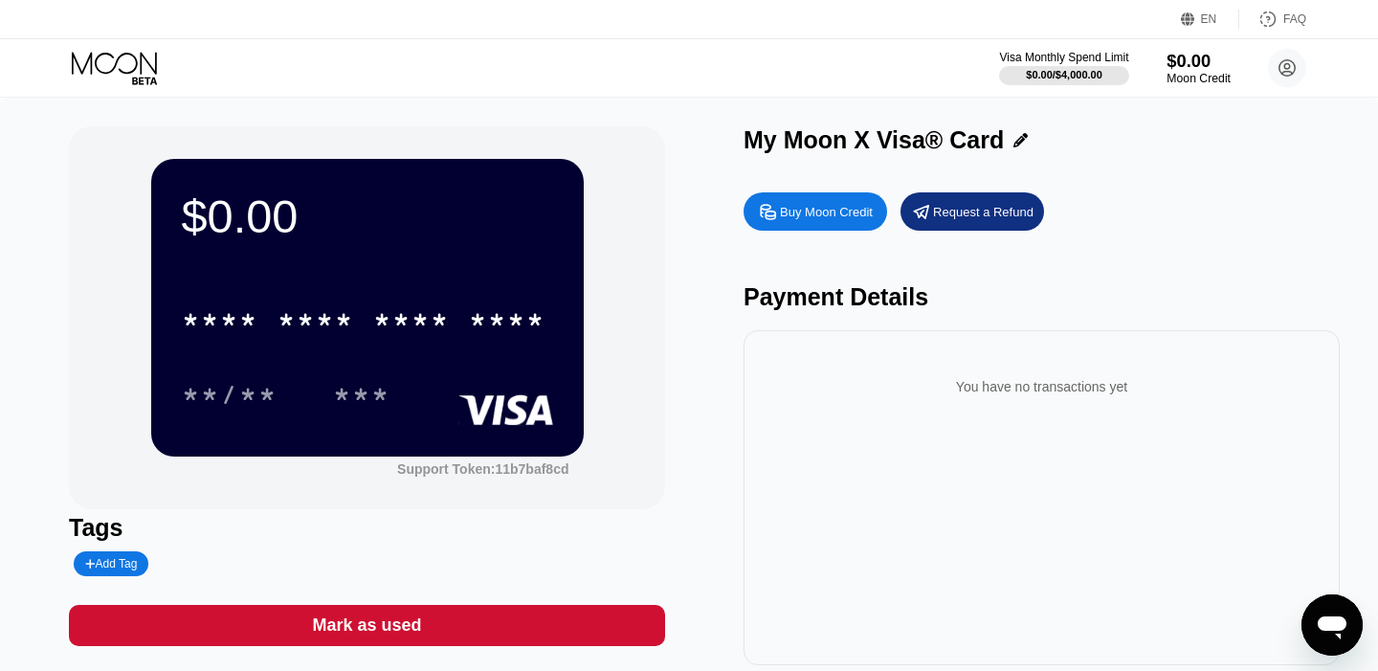
click at [1168, 72] on div "Moon Credit" at bounding box center [1199, 78] width 64 height 13
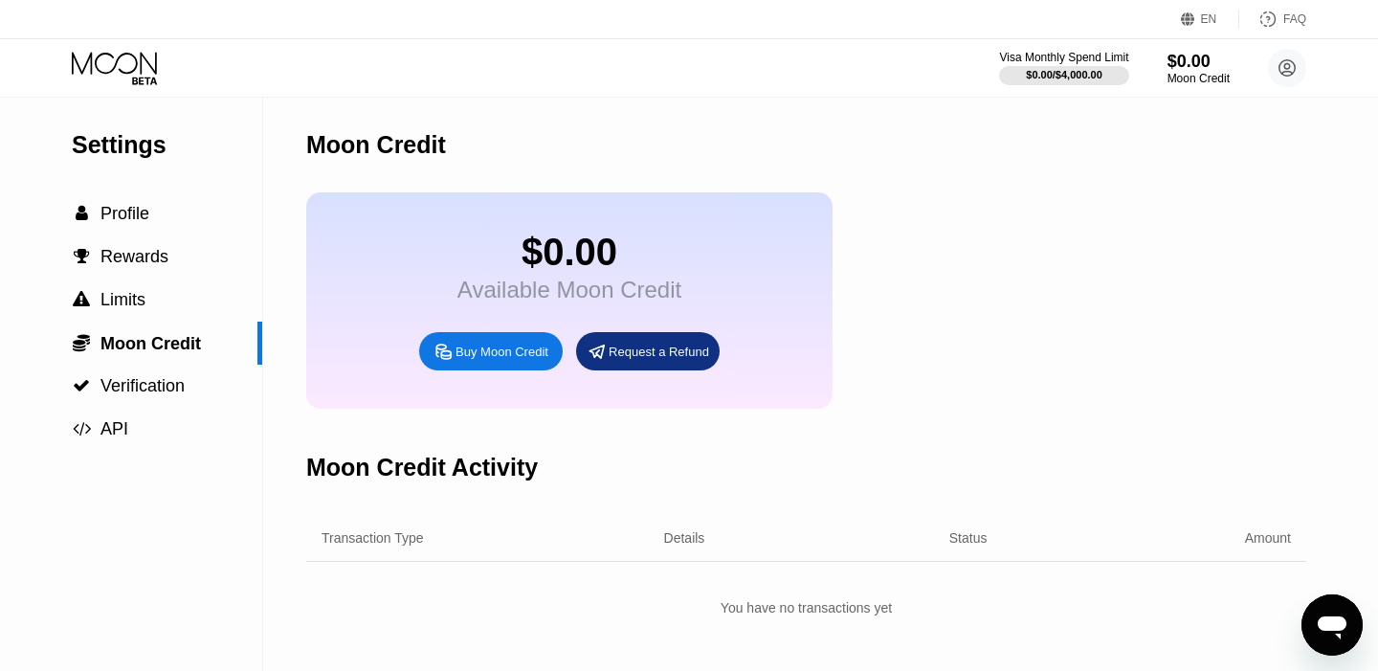
click at [1299, 21] on div "FAQ" at bounding box center [1294, 18] width 23 height 13
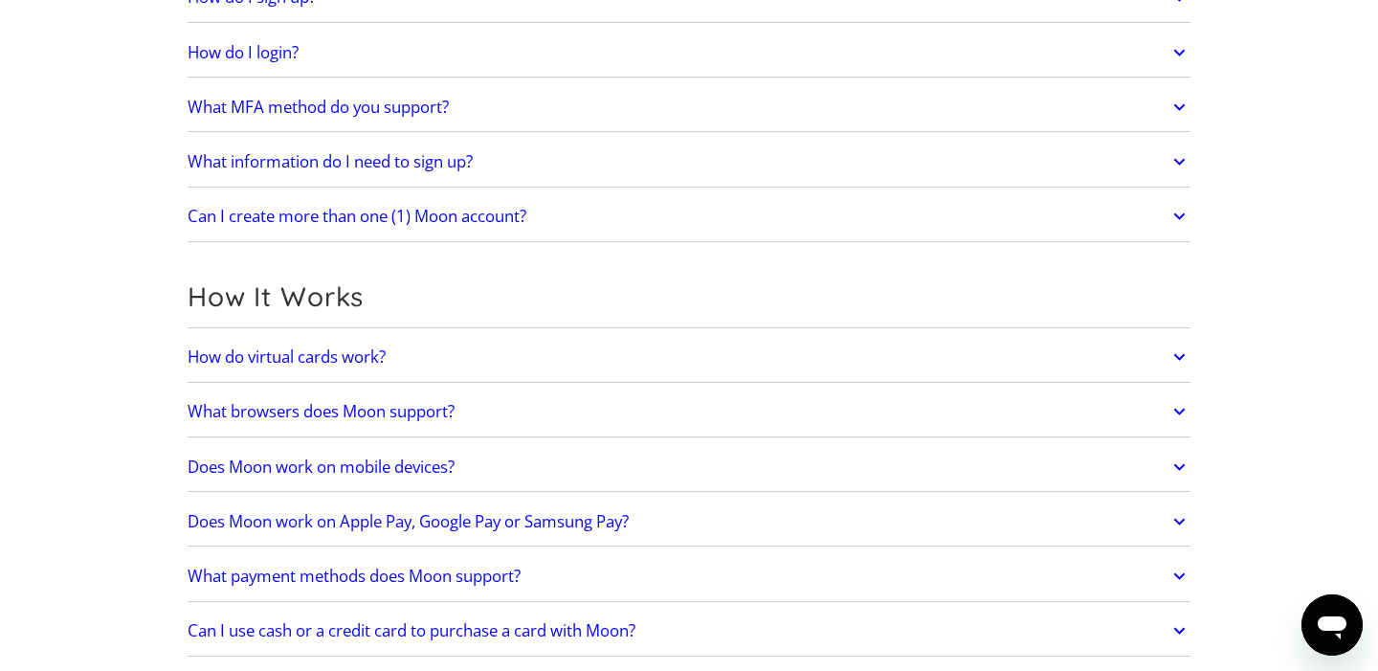
scroll to position [303, 0]
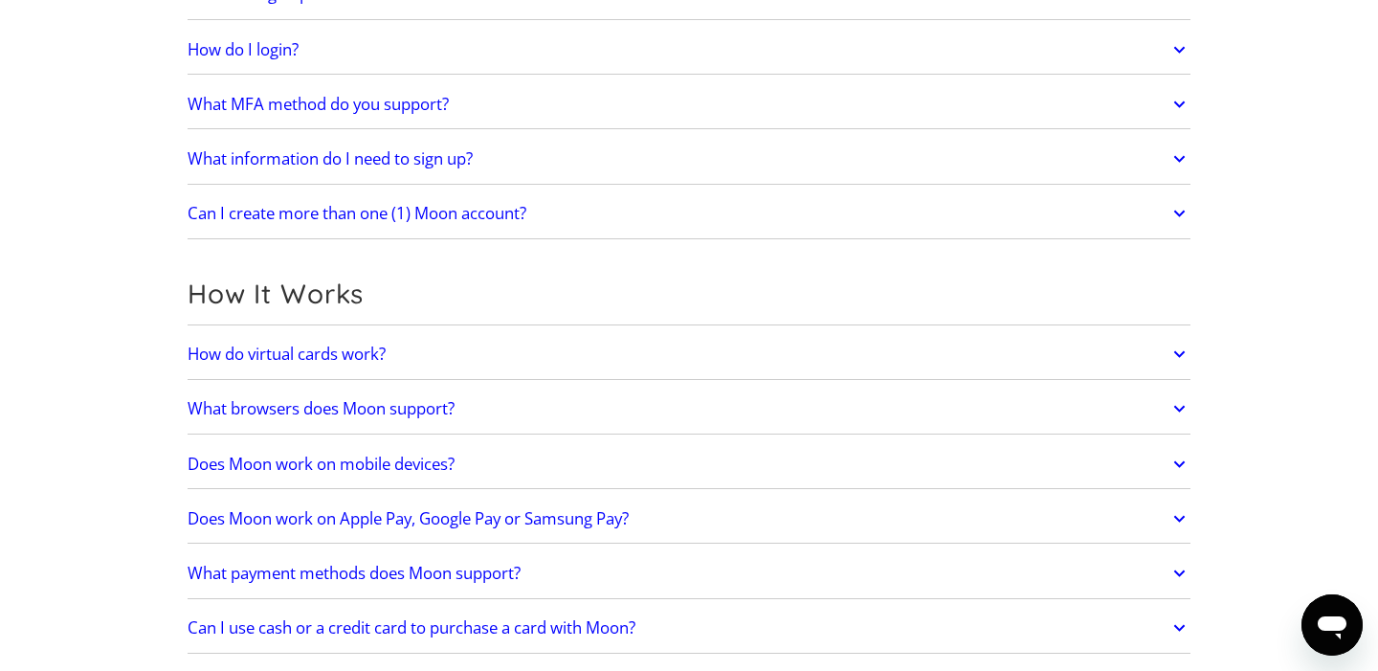
click at [239, 354] on h2 "How do virtual cards work?" at bounding box center [287, 354] width 198 height 19
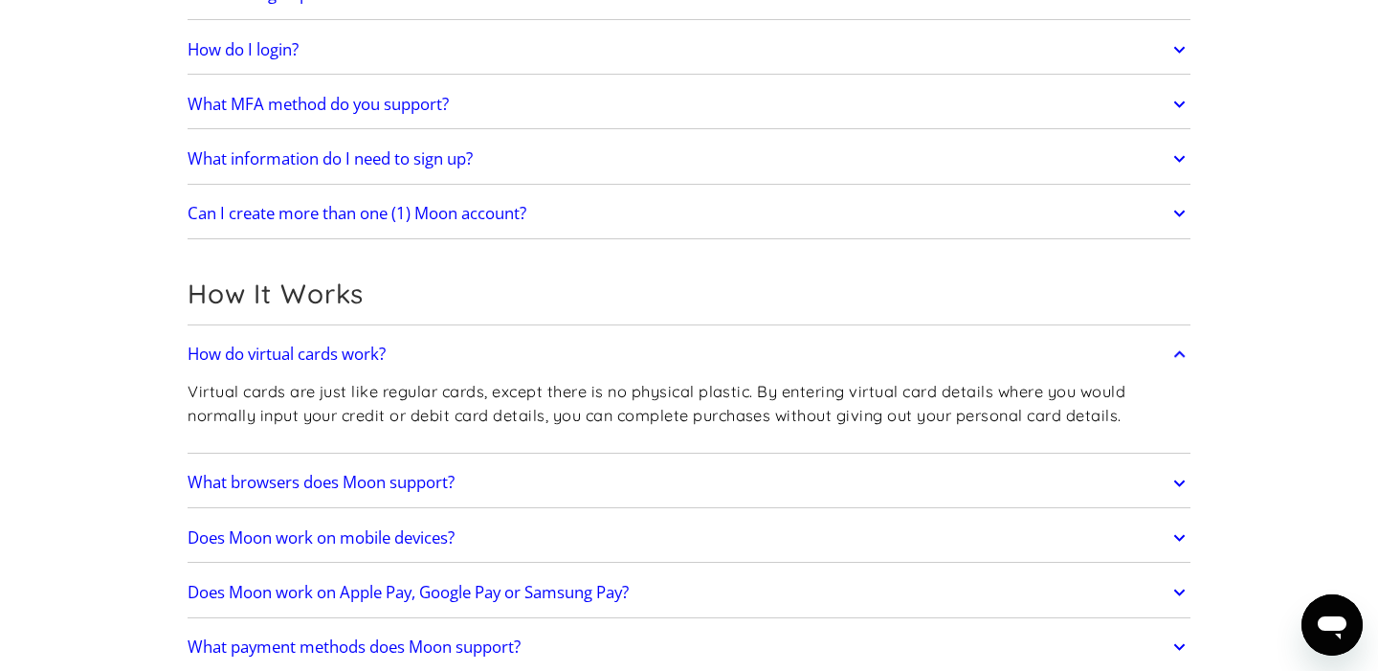
click at [279, 339] on link "How do virtual cards work?" at bounding box center [689, 354] width 1003 height 40
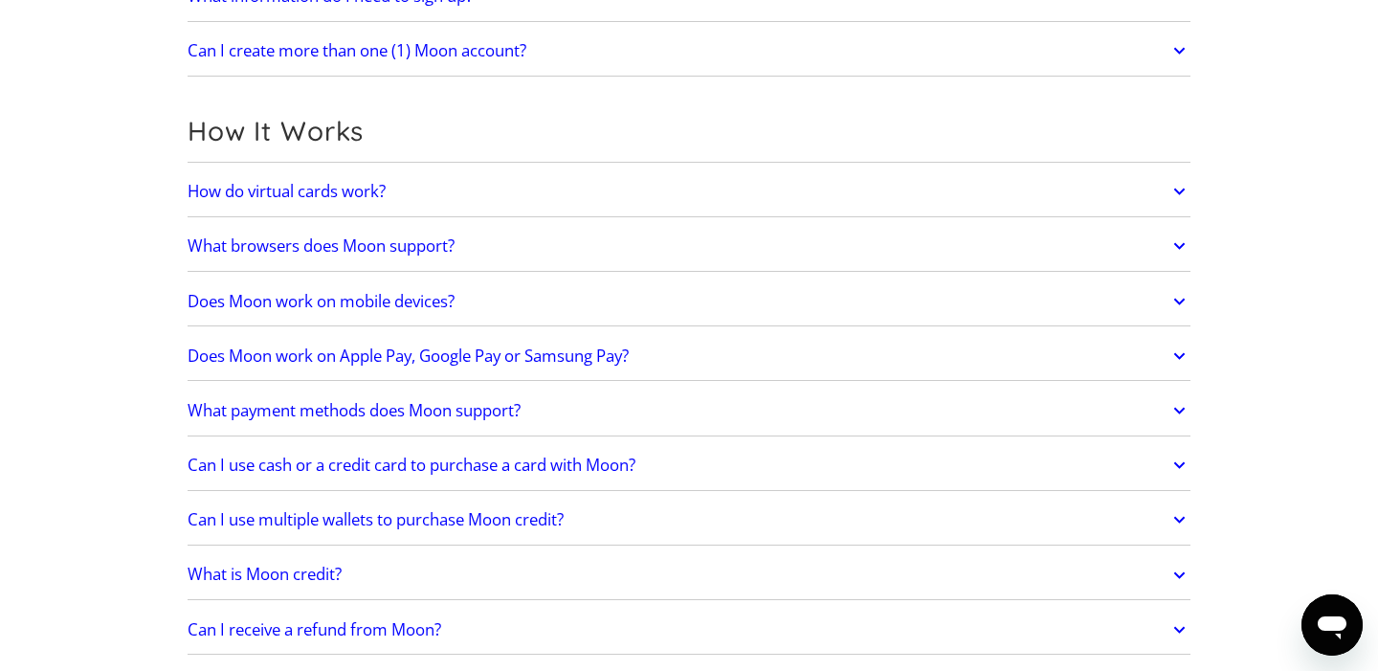
scroll to position [514, 0]
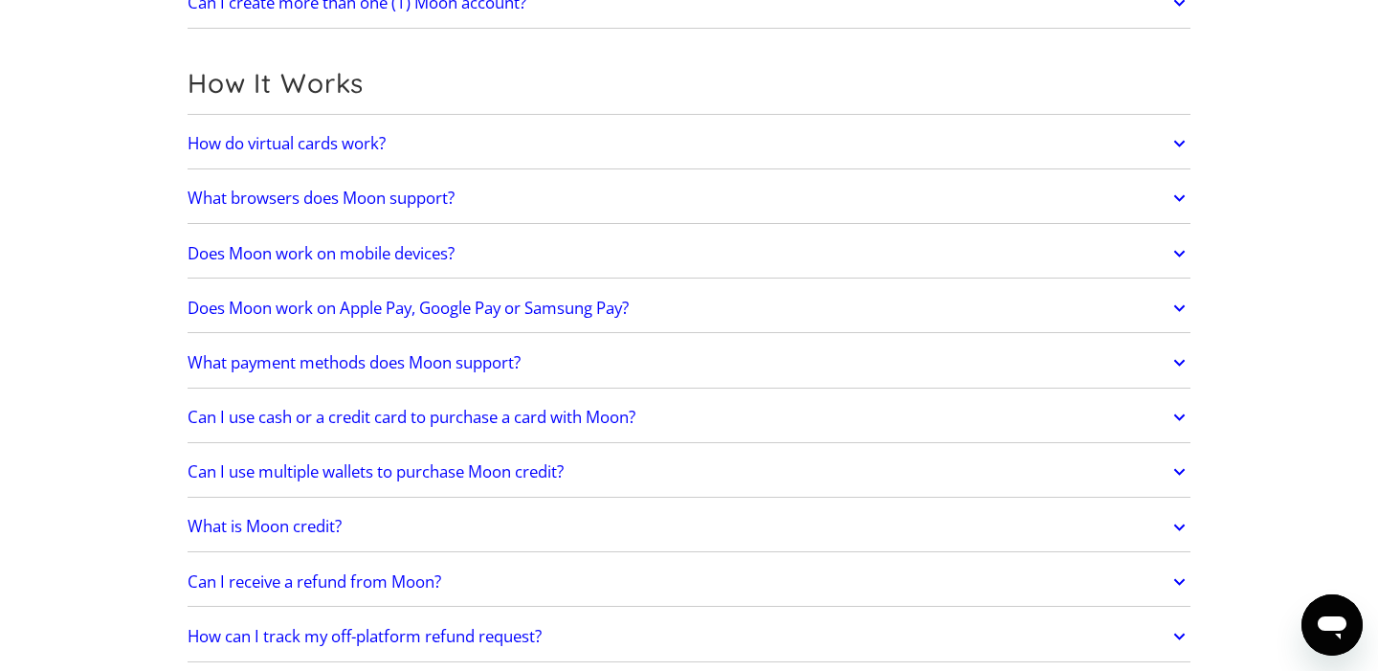
click at [307, 316] on h2 "Does Moon work on Apple Pay, Google Pay or Samsung Pay?" at bounding box center [408, 308] width 441 height 19
